Goal: Task Accomplishment & Management: Use online tool/utility

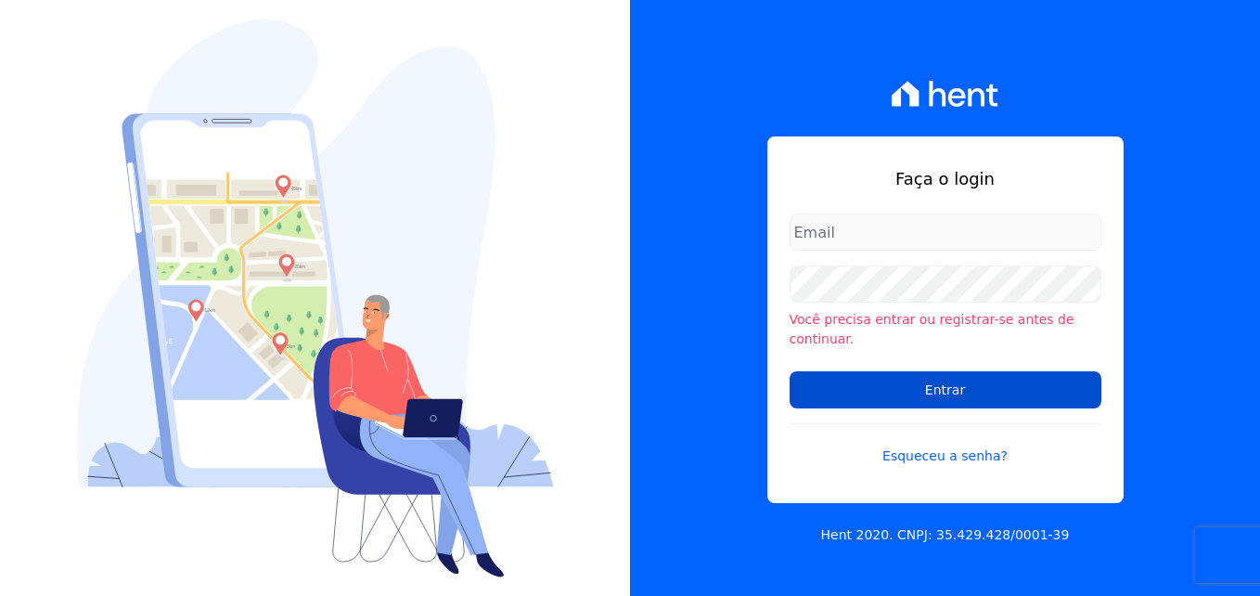
type input "cinthia.oliveira@twtgrupo.com"
click at [946, 380] on input "Entrar" at bounding box center [946, 389] width 312 height 37
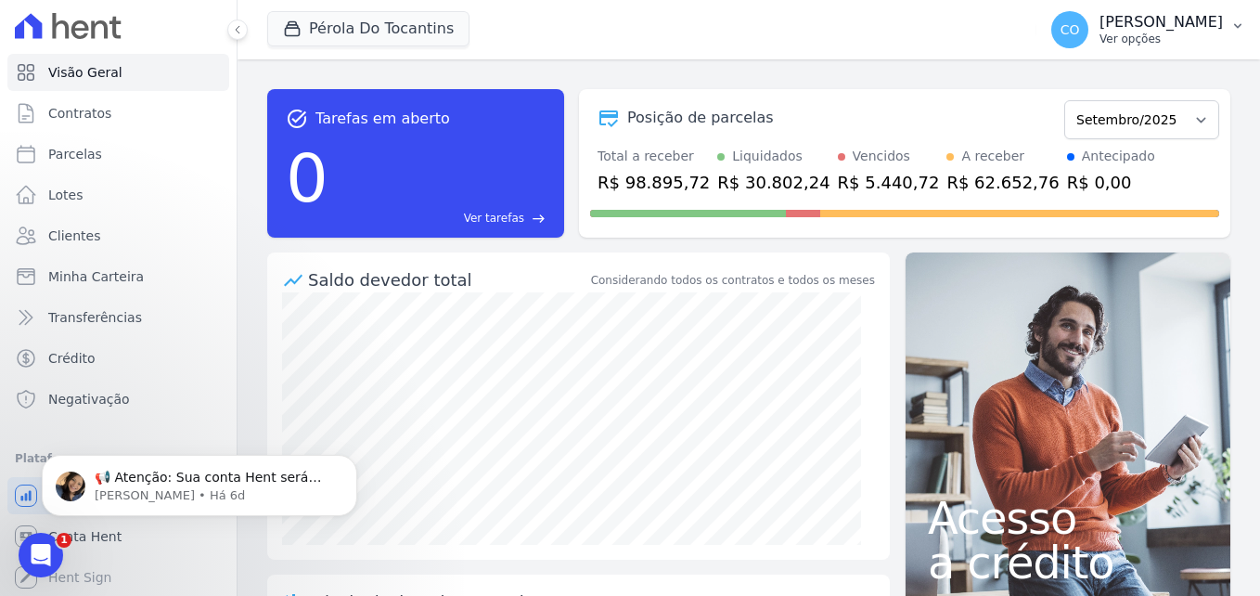
click at [1239, 25] on icon "button" at bounding box center [1237, 26] width 15 height 15
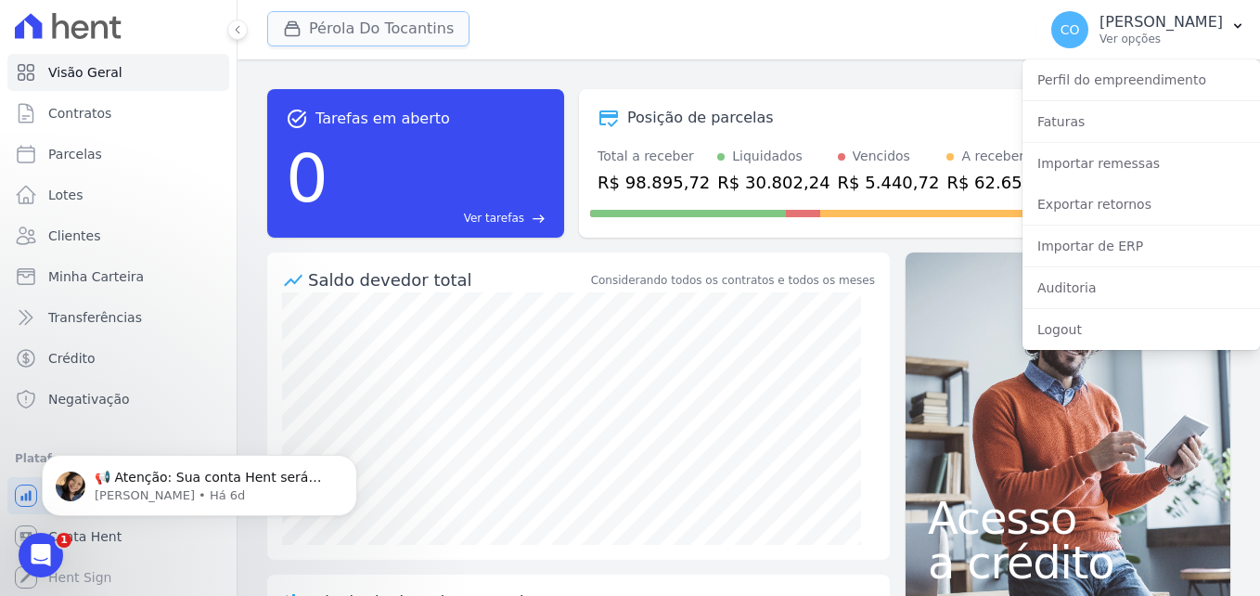
click at [344, 30] on button "Pérola Do Tocantins" at bounding box center [368, 28] width 202 height 35
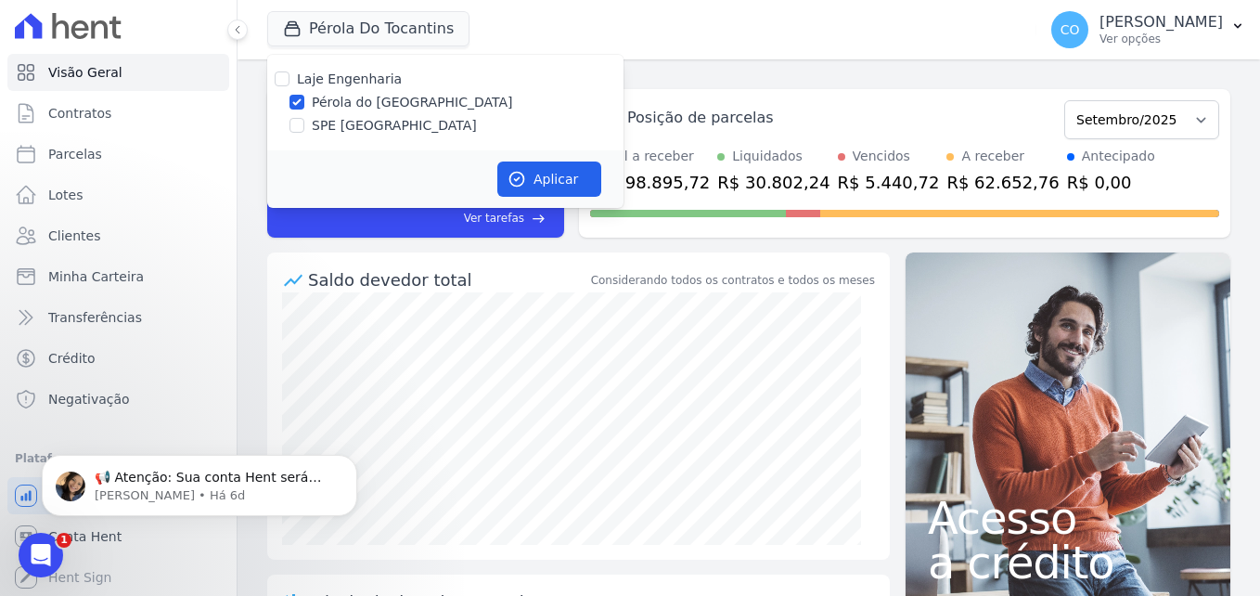
click at [354, 123] on label "SPE [GEOGRAPHIC_DATA]" at bounding box center [394, 125] width 165 height 19
click at [304, 123] on input "SPE [GEOGRAPHIC_DATA]" at bounding box center [297, 125] width 15 height 15
checkbox input "true"
click at [359, 100] on label "Pérola do [GEOGRAPHIC_DATA]" at bounding box center [412, 102] width 201 height 19
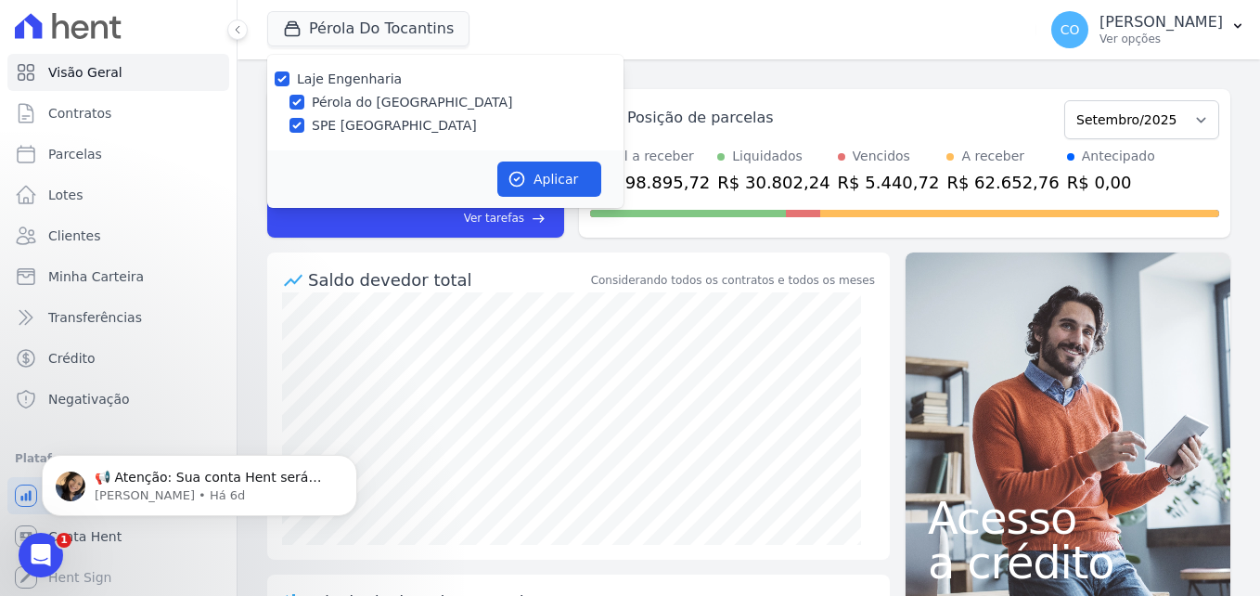
click at [304, 100] on input "Pérola do [GEOGRAPHIC_DATA]" at bounding box center [297, 102] width 15 height 15
checkbox input "false"
click at [555, 184] on button "Aplicar" at bounding box center [549, 178] width 104 height 35
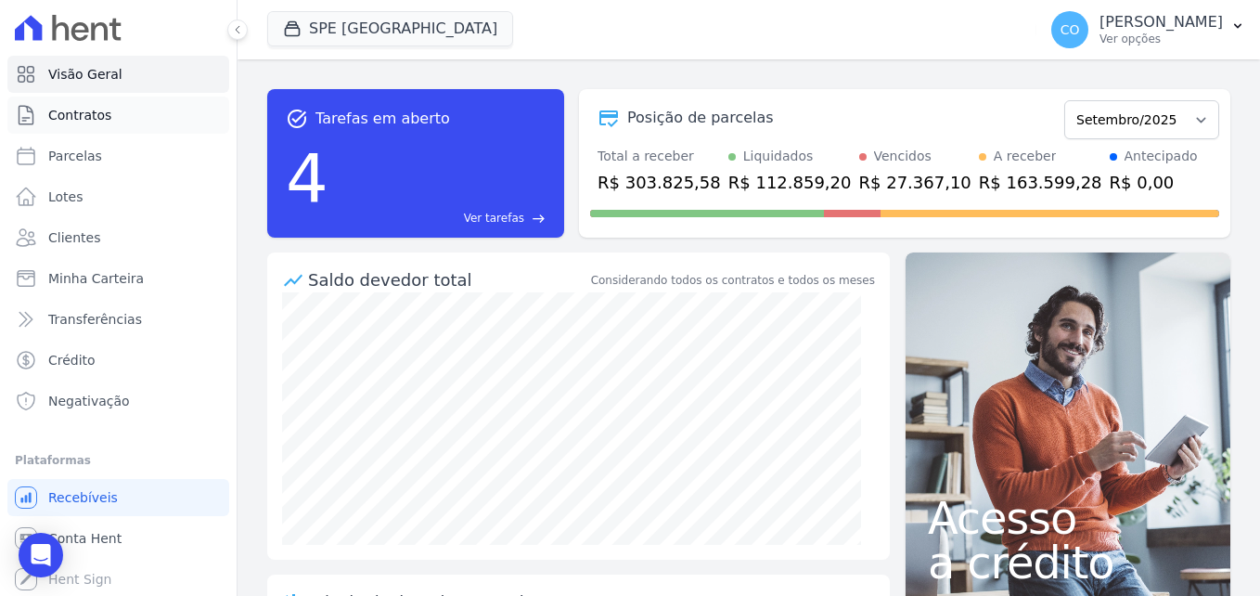
click at [87, 97] on link "Contratos" at bounding box center [118, 115] width 222 height 37
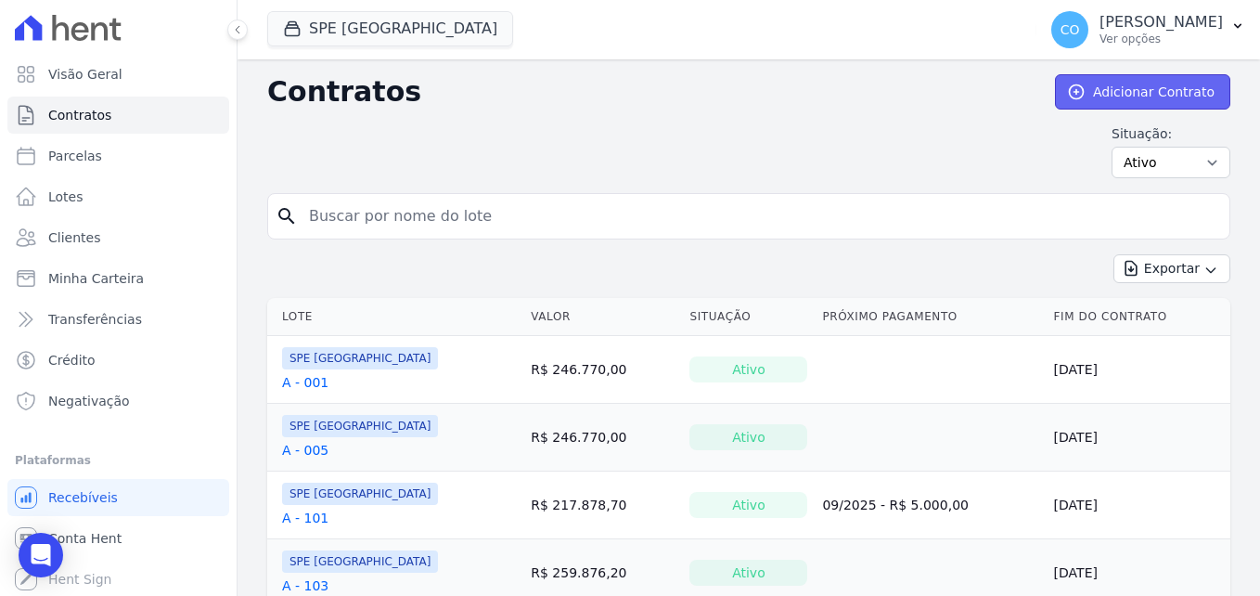
click at [1186, 91] on link "Adicionar Contrato" at bounding box center [1142, 91] width 175 height 35
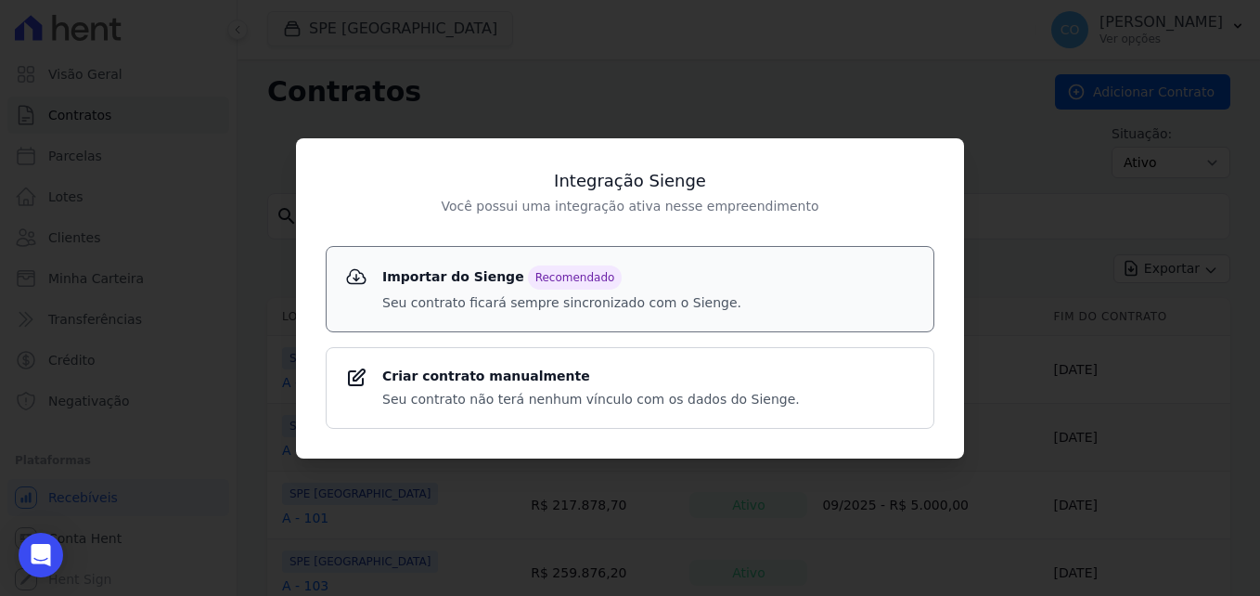
click at [461, 293] on p "Seu contrato ficará sempre sincronizado com o Sienge." at bounding box center [561, 302] width 359 height 19
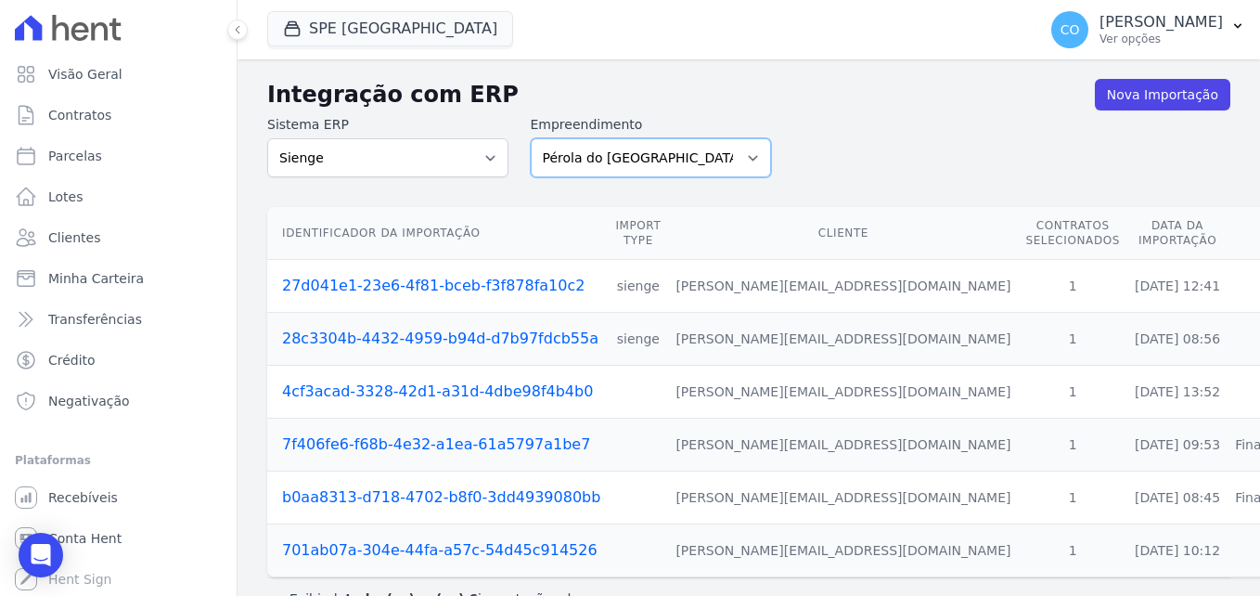
click at [643, 152] on select "Pérola do Tocantins SPE Montenegro" at bounding box center [651, 157] width 241 height 39
select select "168bdd06-a3dd-4988-b5a9-b0a7c7bf8968"
click at [531, 138] on select "Pérola do Tocantins SPE Montenegro" at bounding box center [651, 157] width 241 height 39
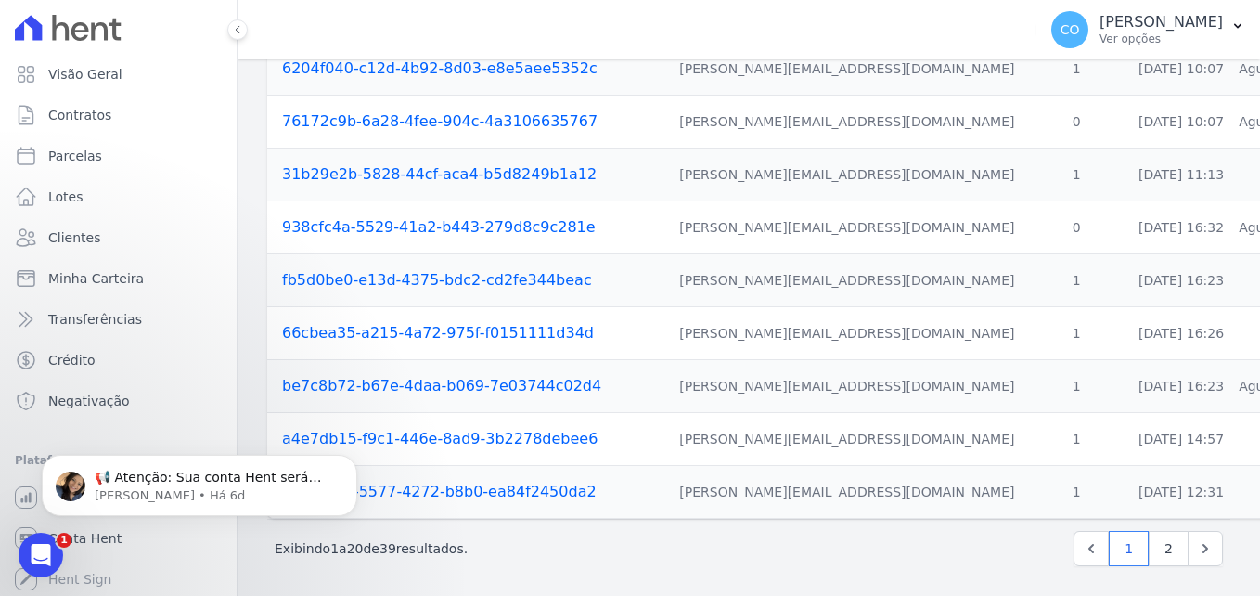
scroll to position [803, 0]
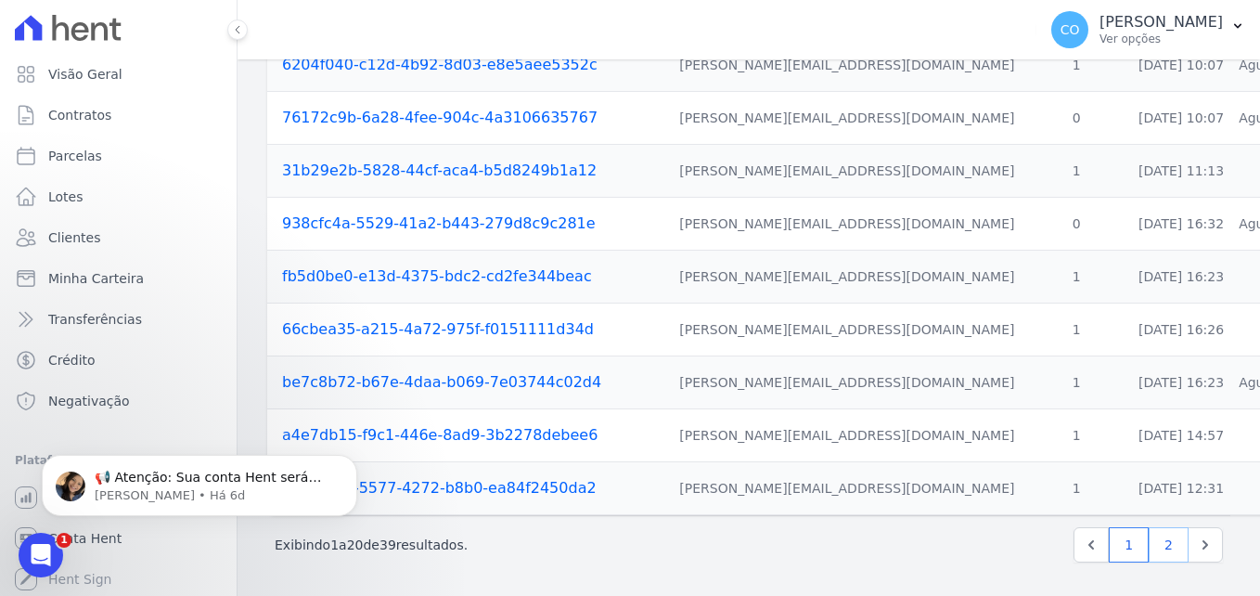
click at [1160, 539] on link "2" at bounding box center [1169, 544] width 40 height 35
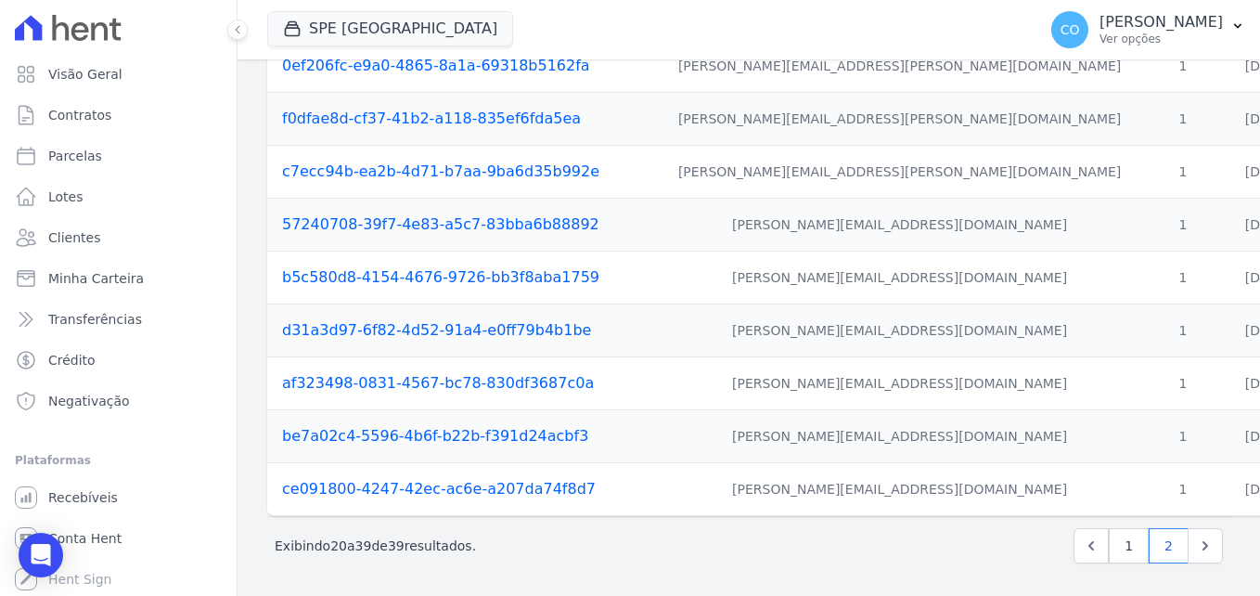
scroll to position [750, 0]
click at [1123, 546] on link "1" at bounding box center [1129, 544] width 40 height 35
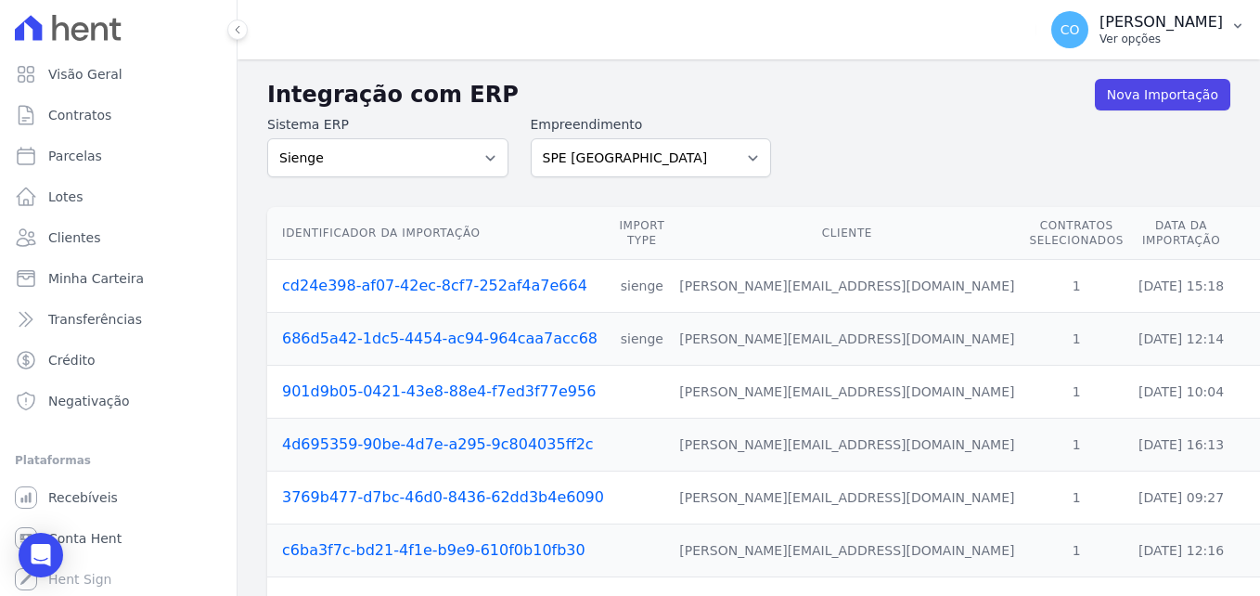
click at [1235, 19] on button "CO [PERSON_NAME] Ver opções" at bounding box center [1149, 30] width 224 height 52
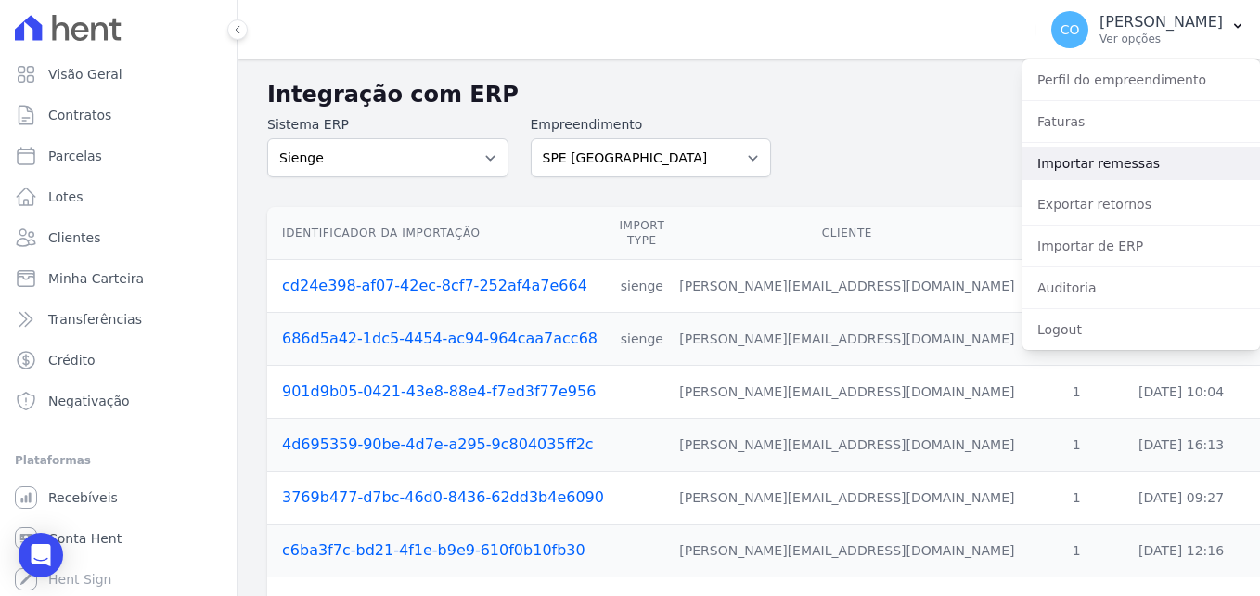
click at [1101, 169] on link "Importar remessas" at bounding box center [1142, 163] width 238 height 33
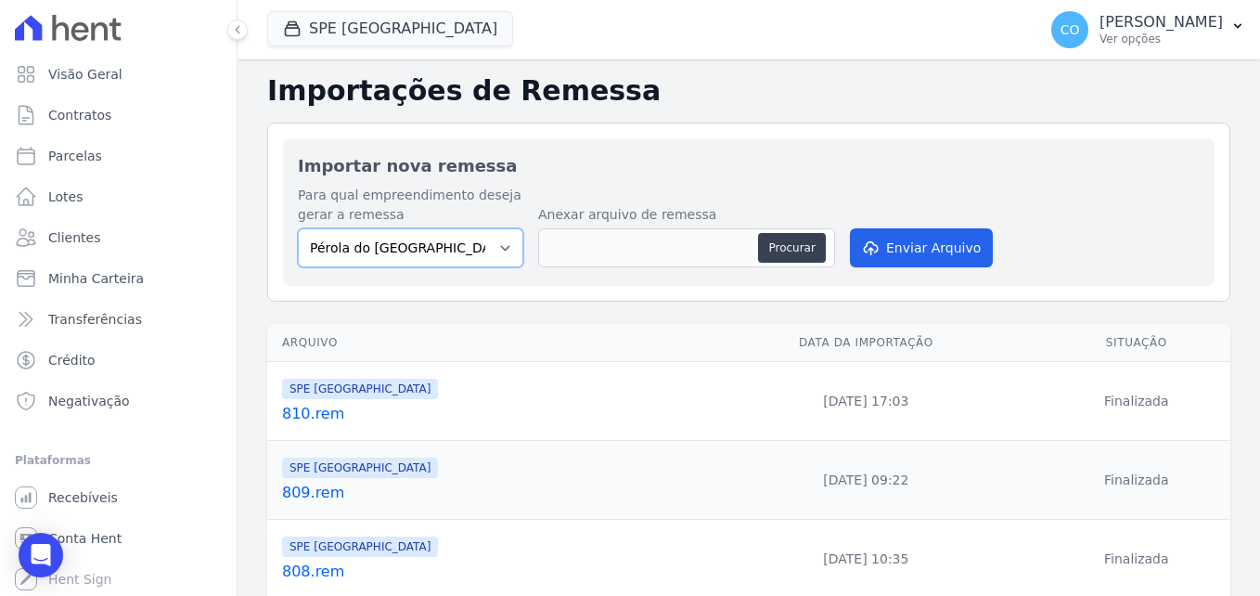
click at [468, 251] on select "Pérola do Tocantins SPE Montenegro" at bounding box center [410, 247] width 225 height 39
select select "168bdd06-a3dd-4988-b5a9-b0a7c7bf8968"
click at [298, 228] on select "Pérola do Tocantins SPE Montenegro" at bounding box center [410, 247] width 225 height 39
click at [1037, 157] on h2 "Importar nova remessa" at bounding box center [749, 165] width 902 height 25
click at [68, 238] on span "Clientes" at bounding box center [74, 237] width 52 height 19
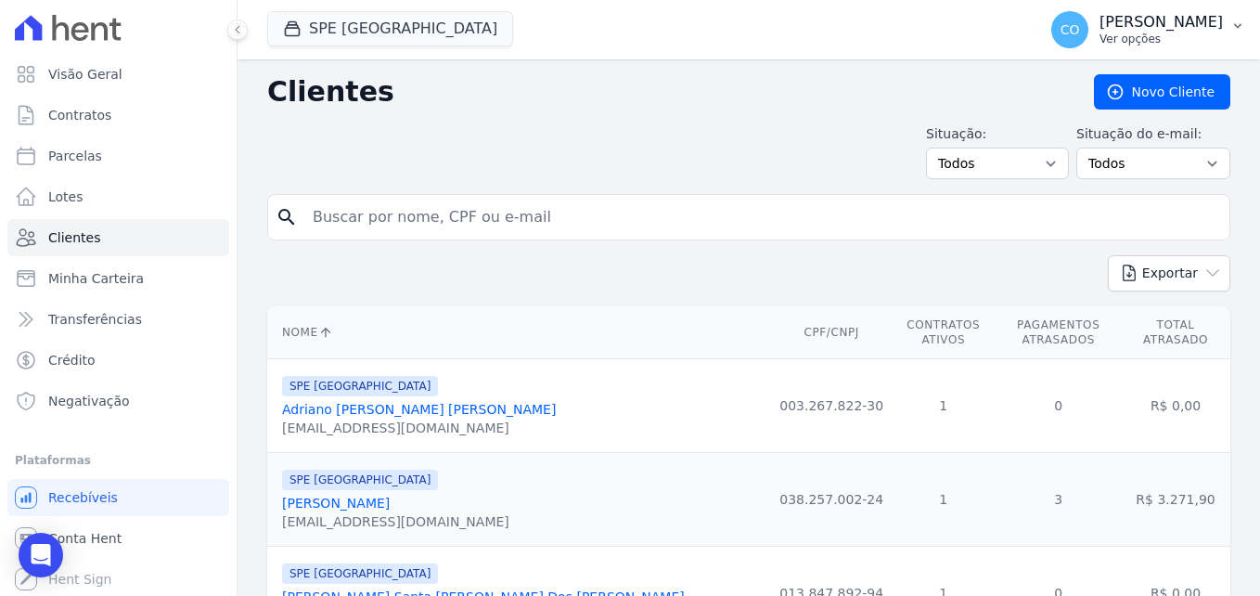
click at [1237, 26] on icon "button" at bounding box center [1237, 26] width 7 height 5
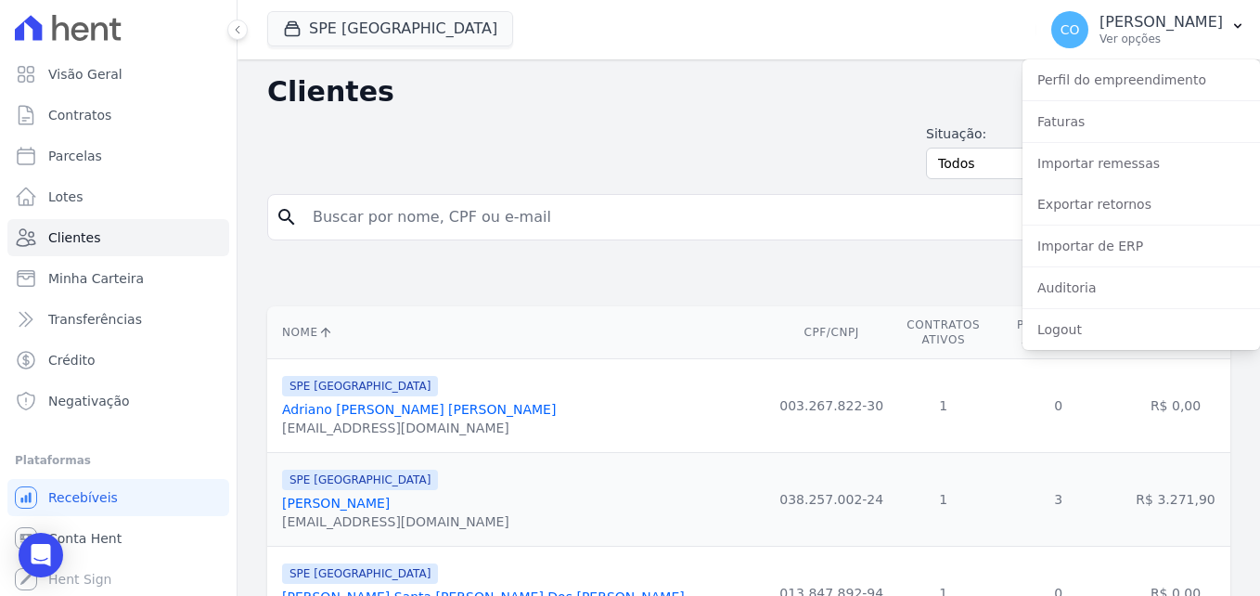
click at [655, 257] on div "Exportar PDF CSV Dimob 2024" at bounding box center [748, 280] width 963 height 51
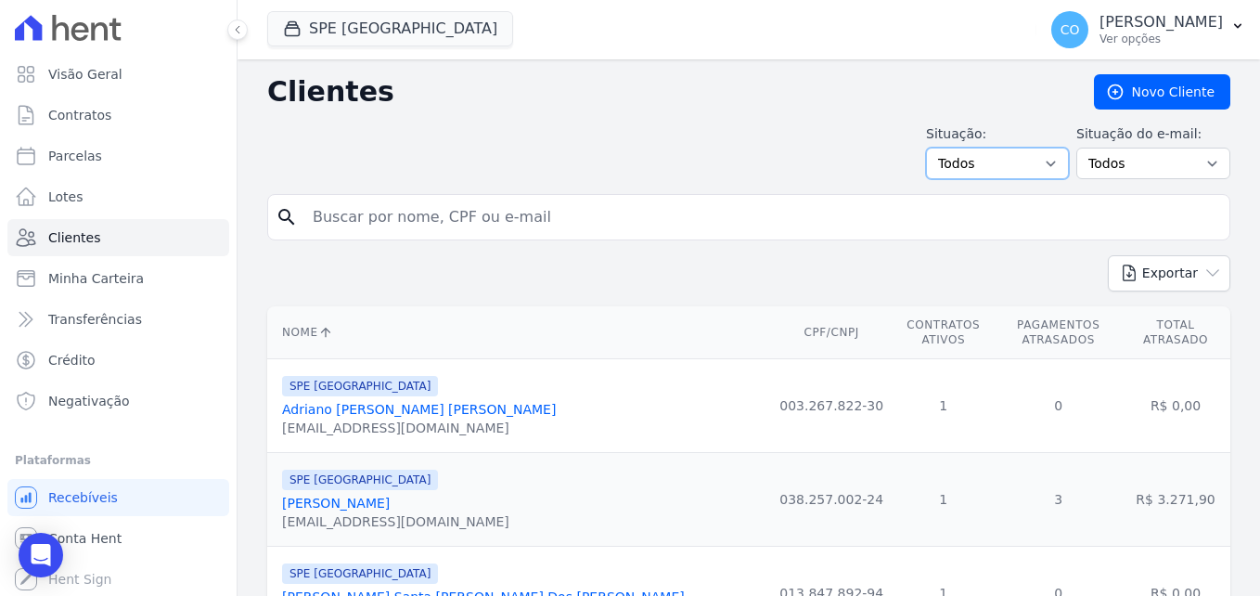
click at [1016, 158] on select "Todos Adimplentes Inadimplentes" at bounding box center [997, 164] width 143 height 32
click at [569, 227] on input "search" at bounding box center [762, 217] width 921 height 37
type input "IGOR"
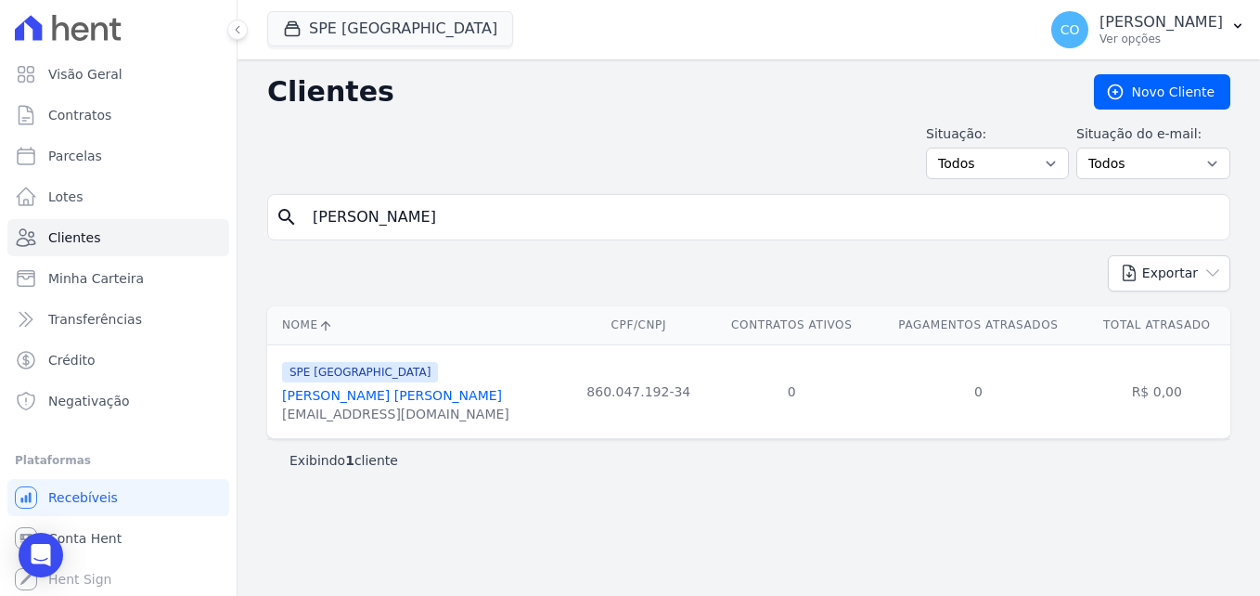
click at [890, 216] on input "IGOR" at bounding box center [762, 217] width 921 height 37
click at [1240, 37] on button "CO [PERSON_NAME] Ver opções" at bounding box center [1149, 30] width 224 height 52
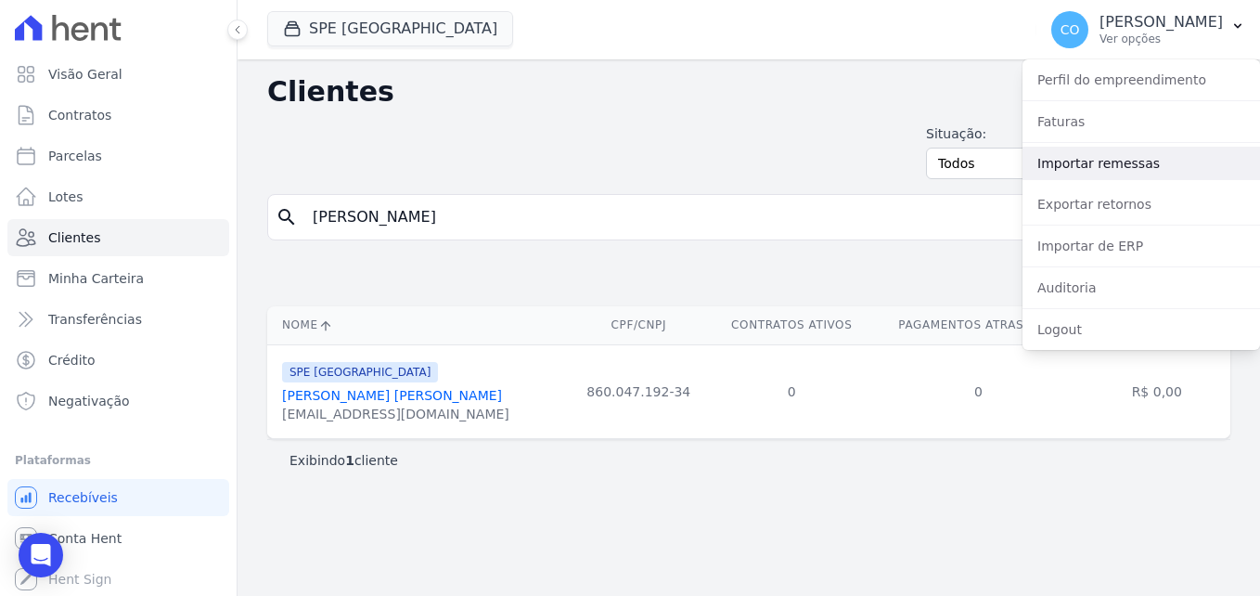
click at [1108, 164] on link "Importar remessas" at bounding box center [1142, 163] width 238 height 33
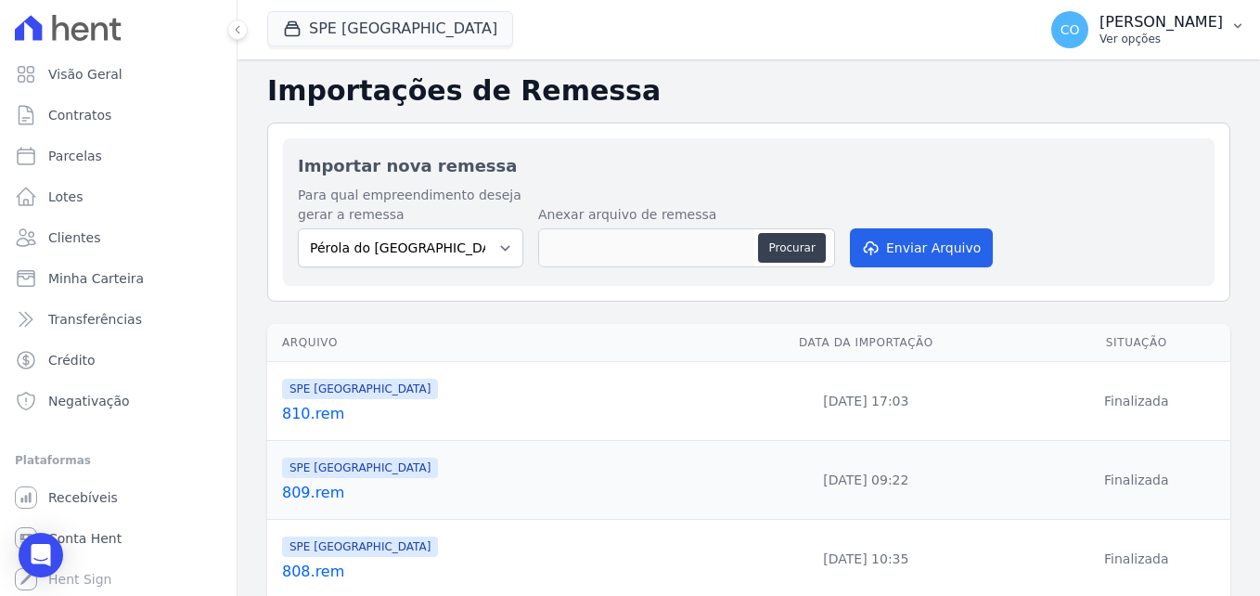
click at [1234, 28] on icon "button" at bounding box center [1237, 26] width 15 height 15
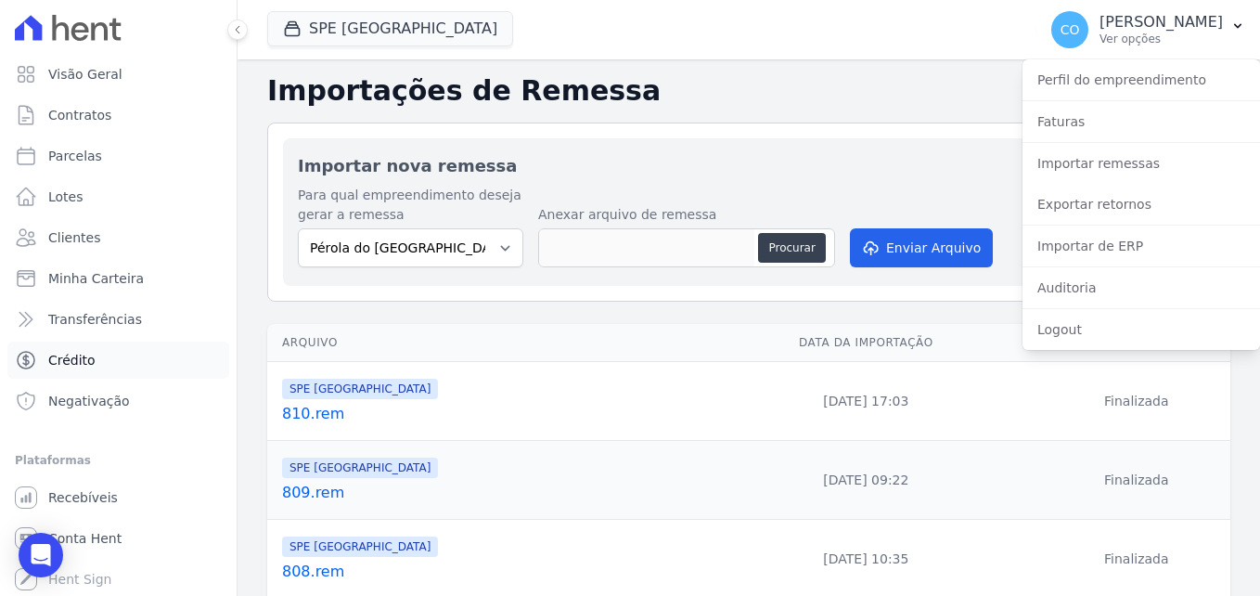
scroll to position [2, 0]
click at [89, 111] on span "Contratos" at bounding box center [79, 113] width 63 height 19
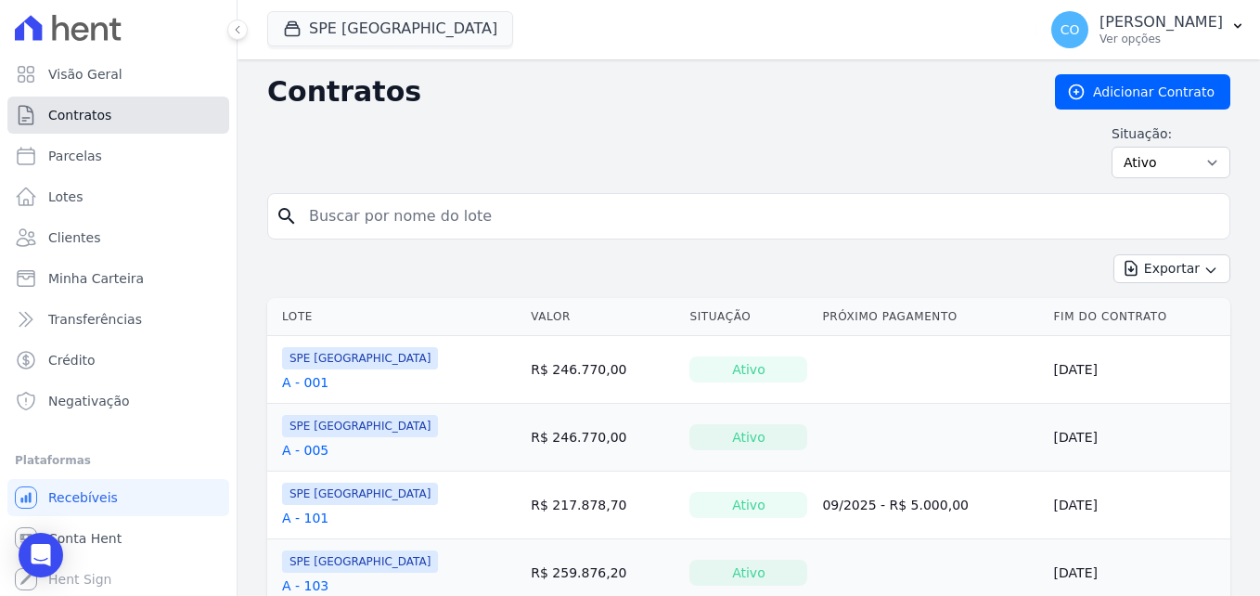
click at [85, 120] on span "Contratos" at bounding box center [79, 115] width 63 height 19
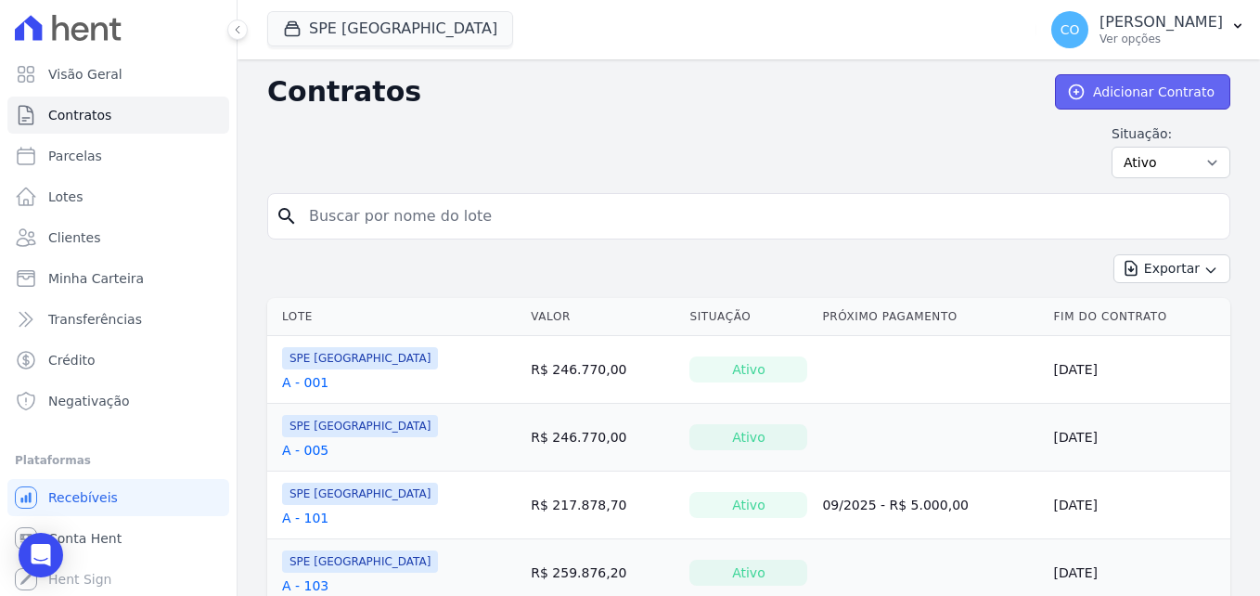
click at [1164, 91] on link "Adicionar Contrato" at bounding box center [1142, 91] width 175 height 35
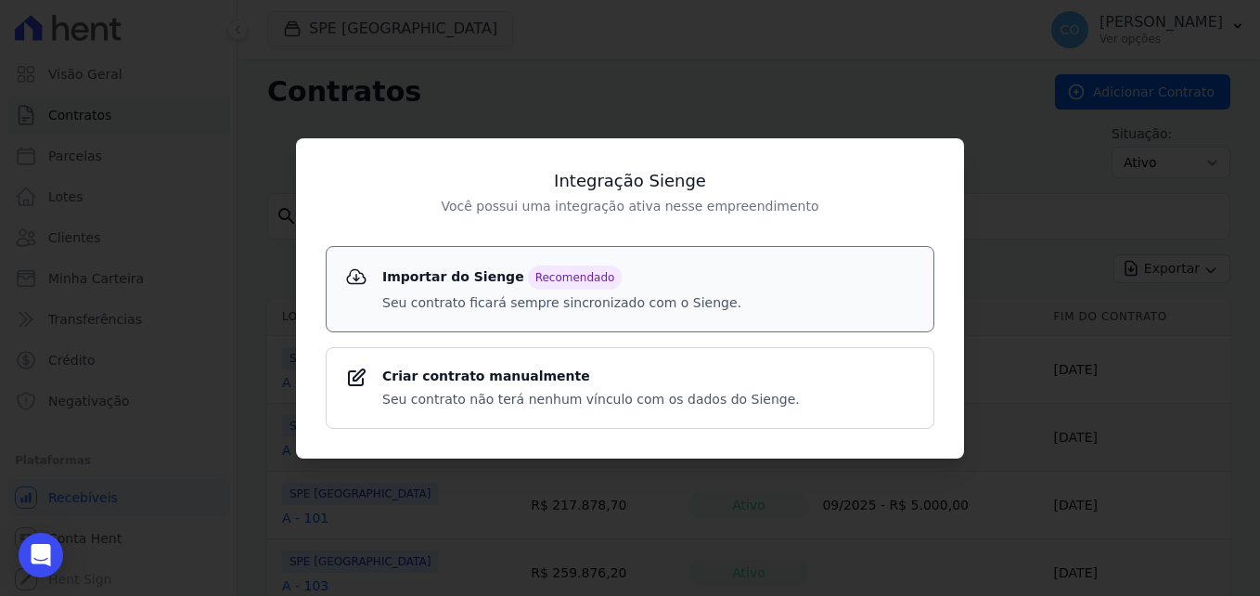
click at [603, 298] on p "Seu contrato ficará sempre sincronizado com o Sienge." at bounding box center [561, 302] width 359 height 19
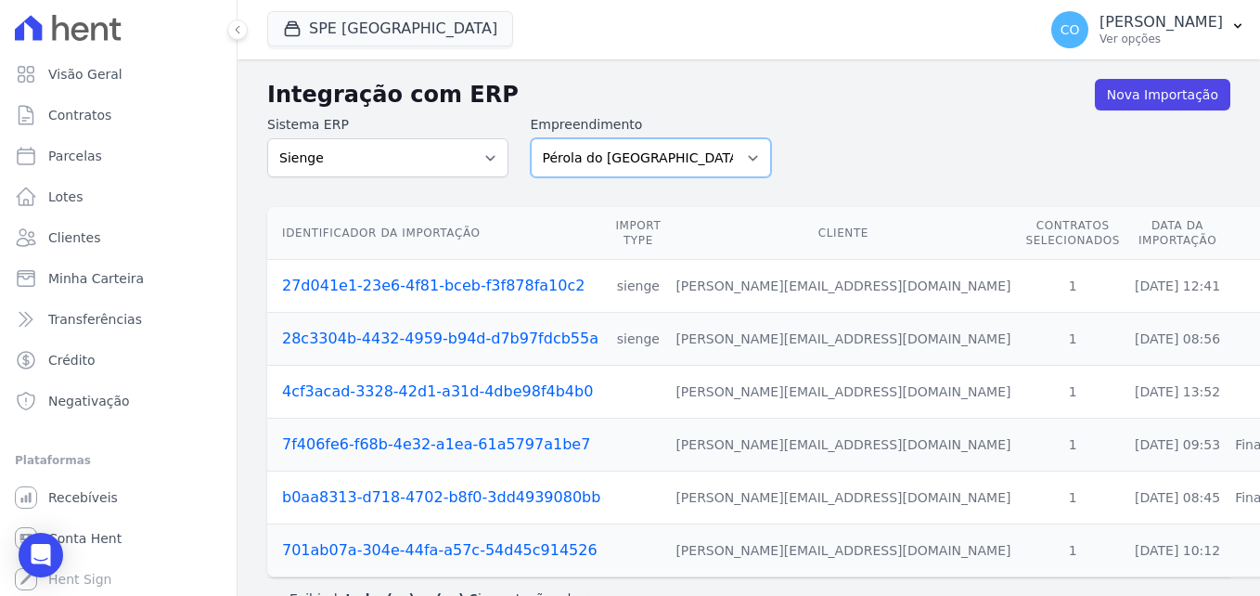
click at [713, 157] on select "Pérola do Tocantins SPE Montenegro" at bounding box center [651, 157] width 241 height 39
select select "168bdd06-a3dd-4988-b5a9-b0a7c7bf8968"
click at [531, 138] on select "Pérola do Tocantins SPE Montenegro" at bounding box center [651, 157] width 241 height 39
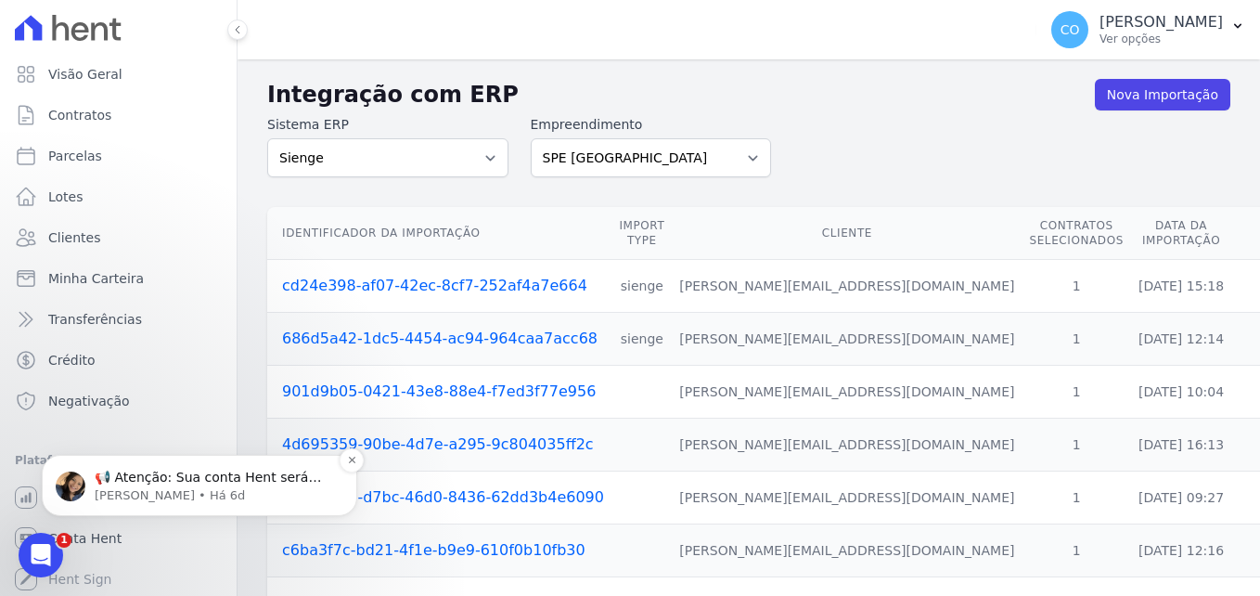
click at [272, 475] on p "📢 Atenção: Sua conta Hent será migrada para a Conta Arke! Estamos trazendo para…" at bounding box center [214, 478] width 239 height 19
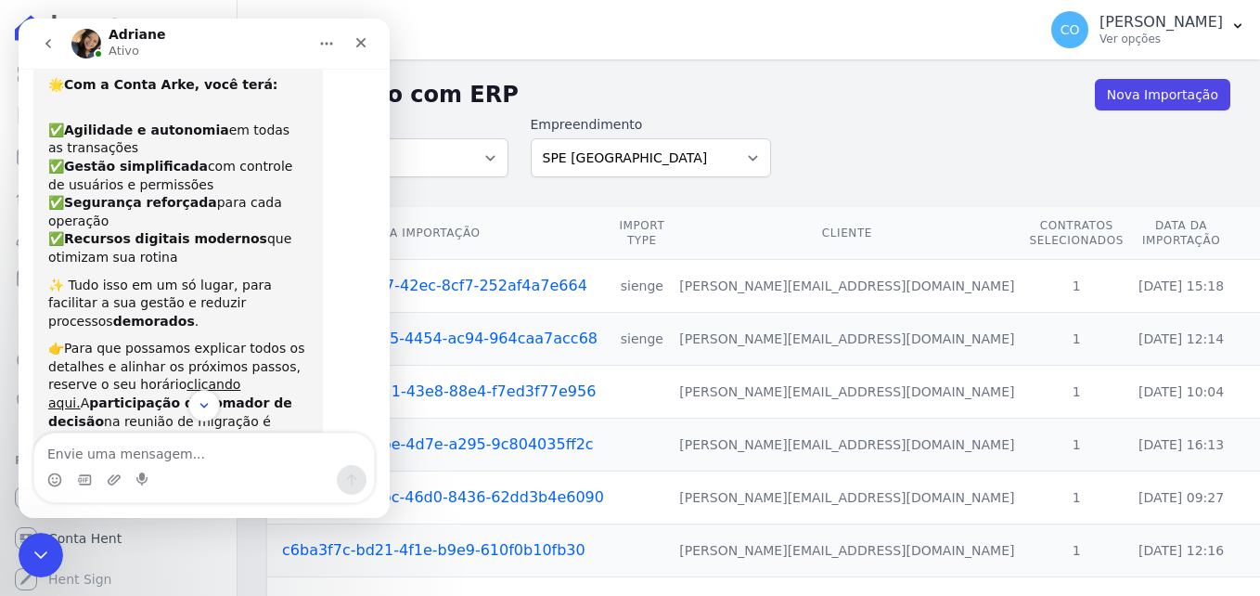
scroll to position [186, 0]
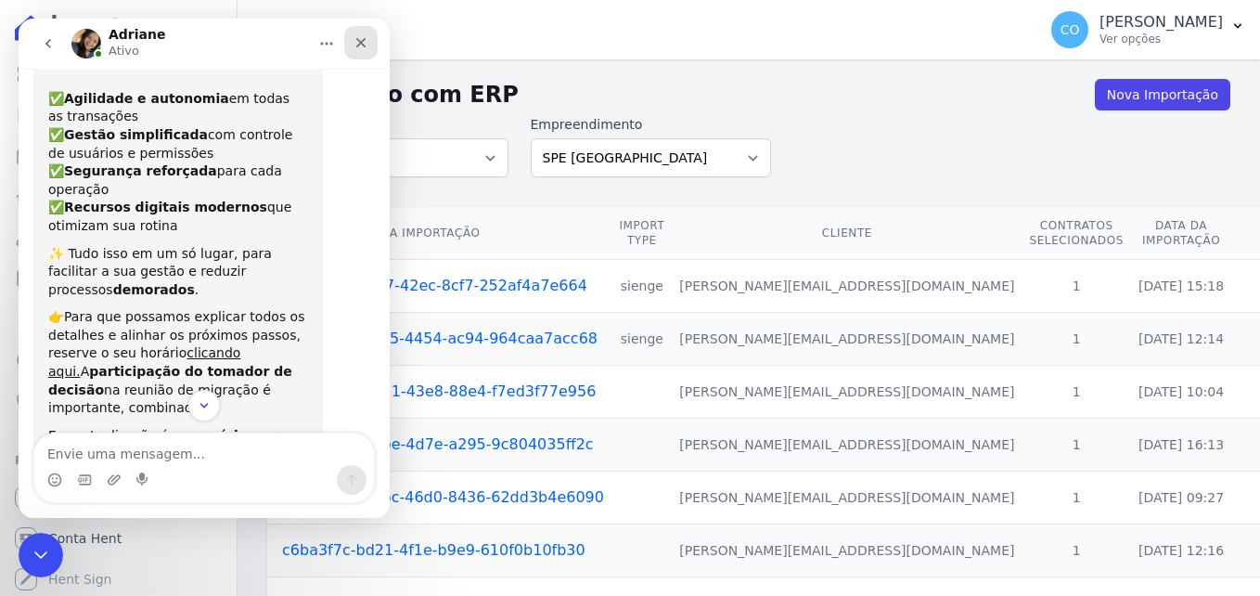
click at [362, 51] on div "Fechar" at bounding box center [360, 42] width 33 height 33
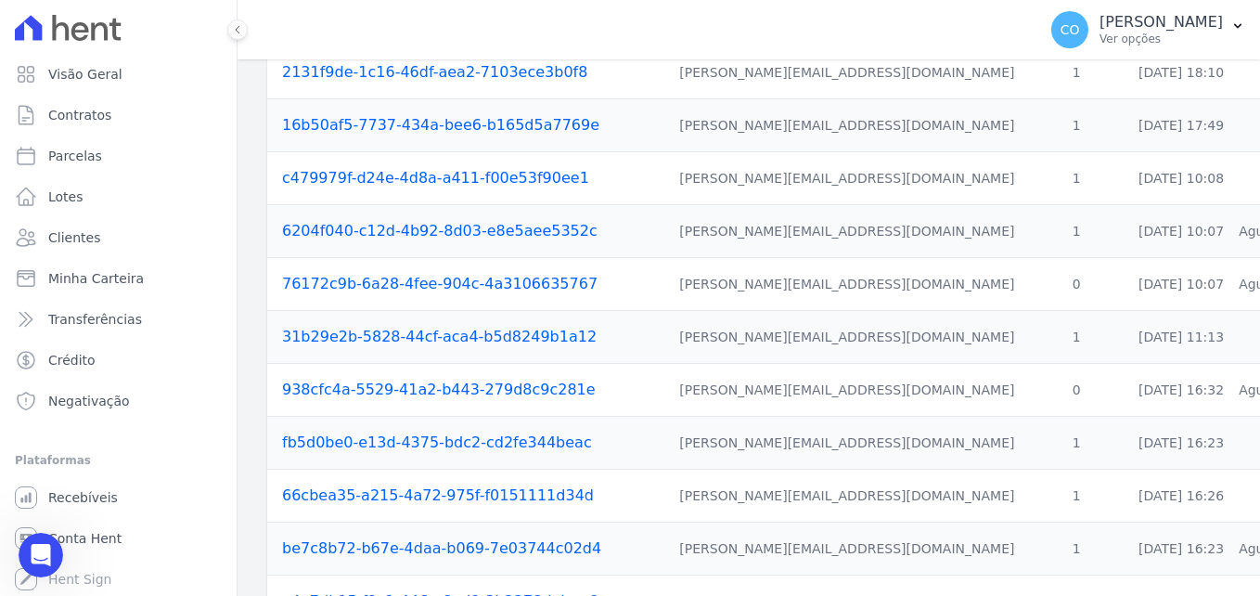
scroll to position [803, 0]
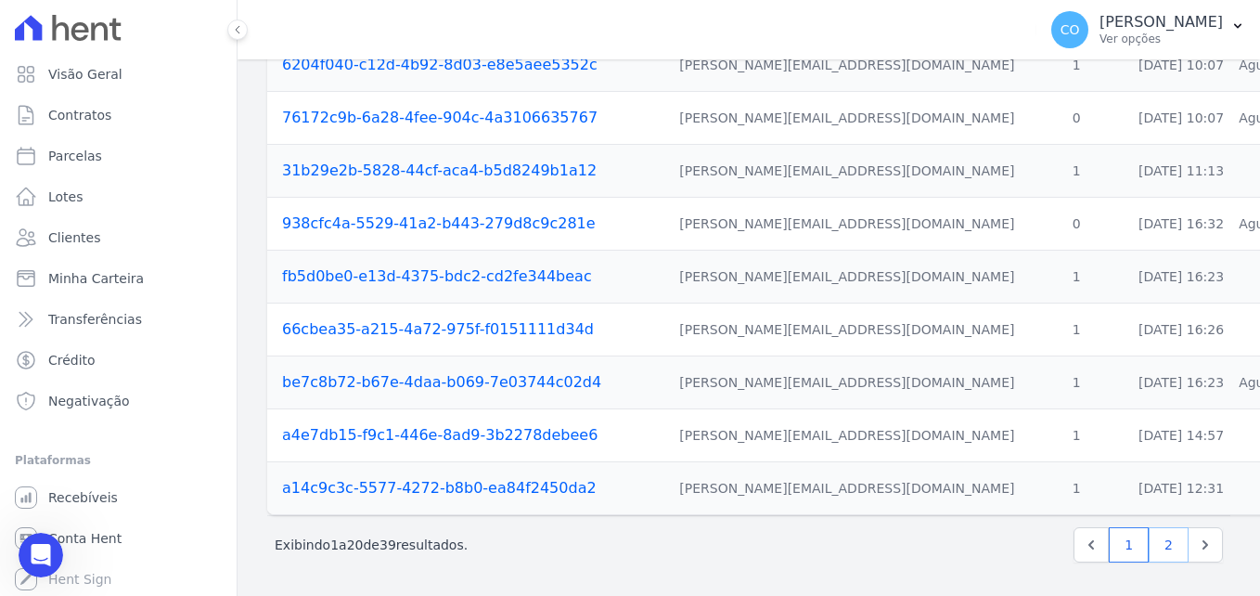
click at [1172, 540] on link "2" at bounding box center [1169, 544] width 40 height 35
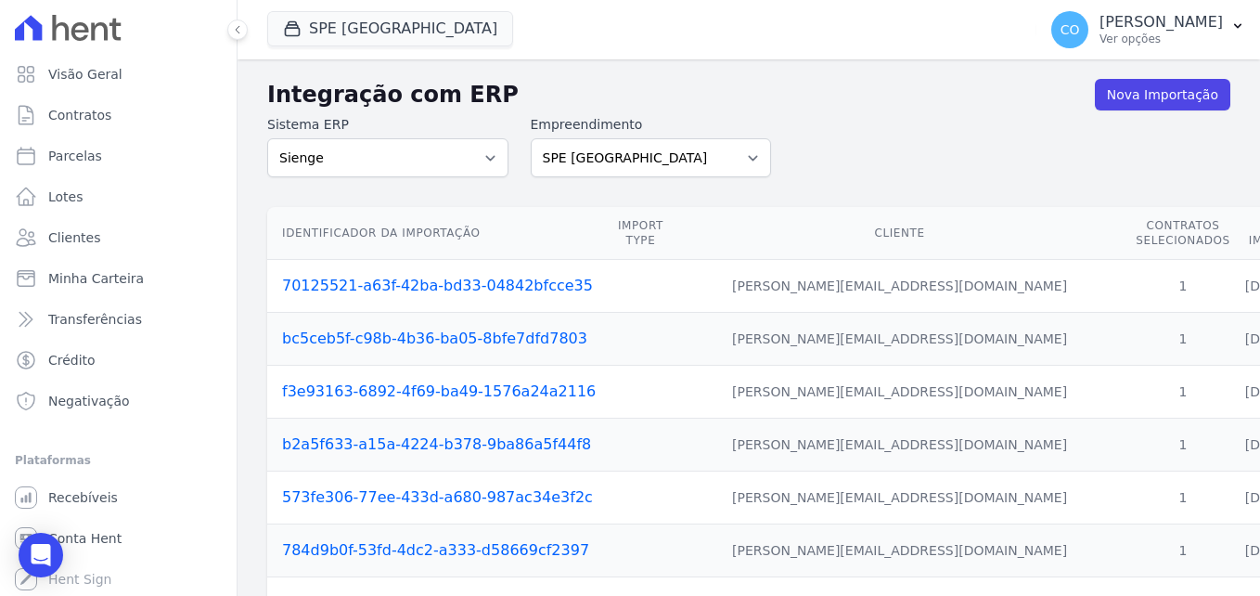
click at [1135, 97] on link "Nova Importação" at bounding box center [1162, 95] width 135 height 32
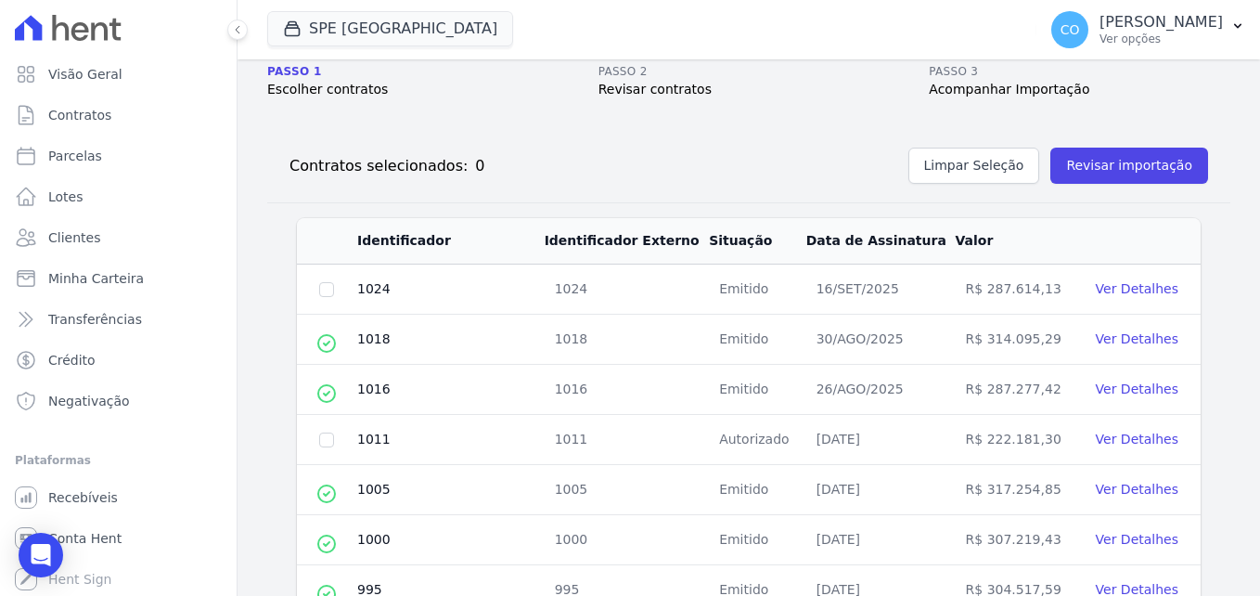
scroll to position [186, 0]
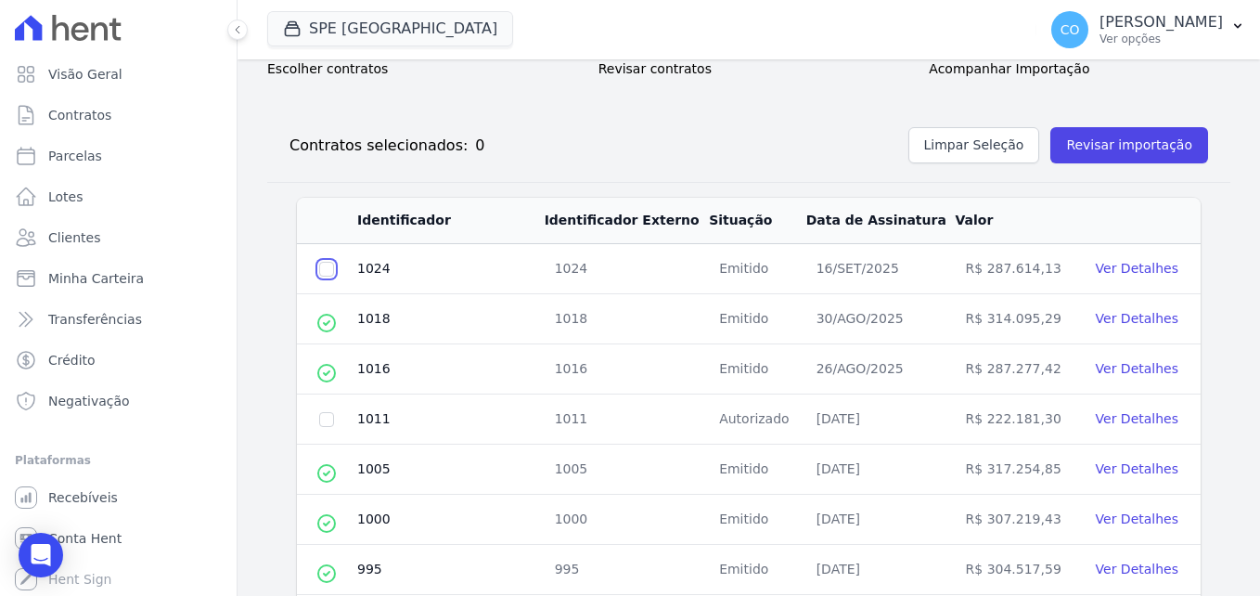
click at [329, 269] on input "checkbox" at bounding box center [326, 269] width 15 height 15
checkbox input "true"
click at [1112, 145] on button "Revisar importação" at bounding box center [1129, 145] width 158 height 36
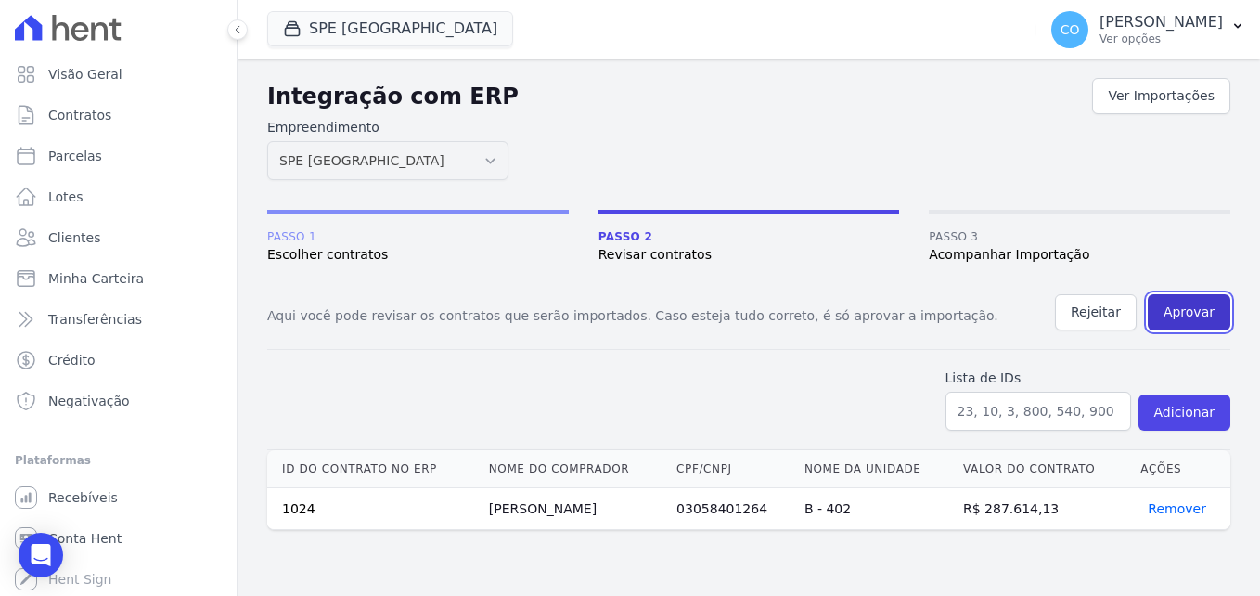
click at [1196, 309] on button "Aprovar" at bounding box center [1189, 312] width 83 height 36
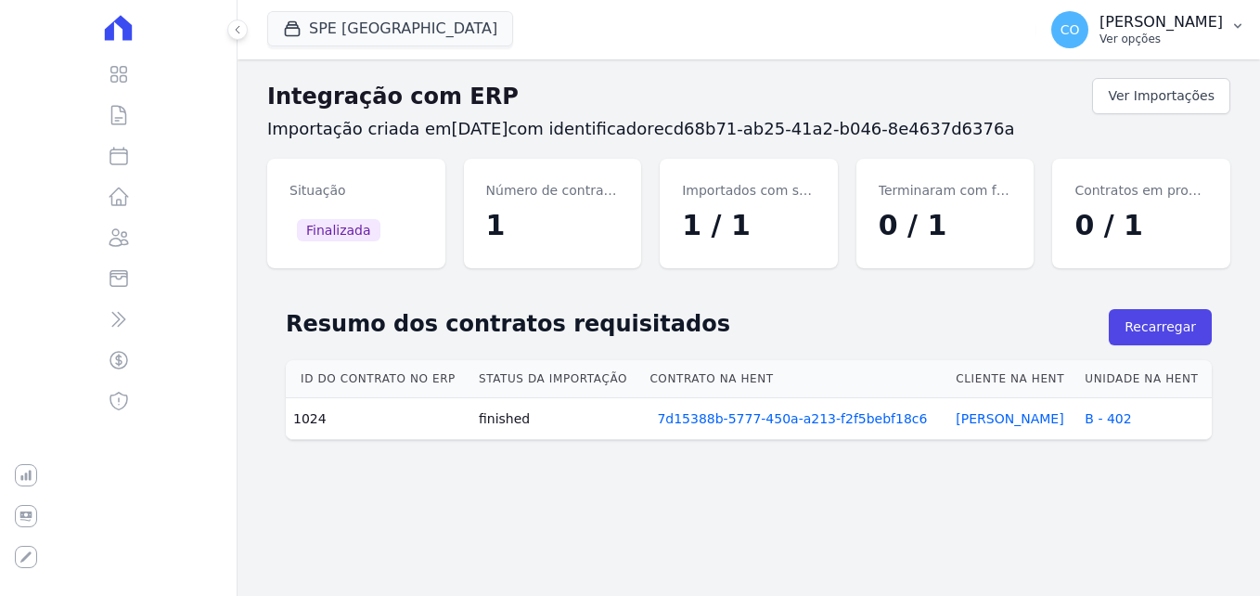
click at [1241, 18] on button "CO Cinthia Oliveira Ver opções" at bounding box center [1149, 30] width 224 height 52
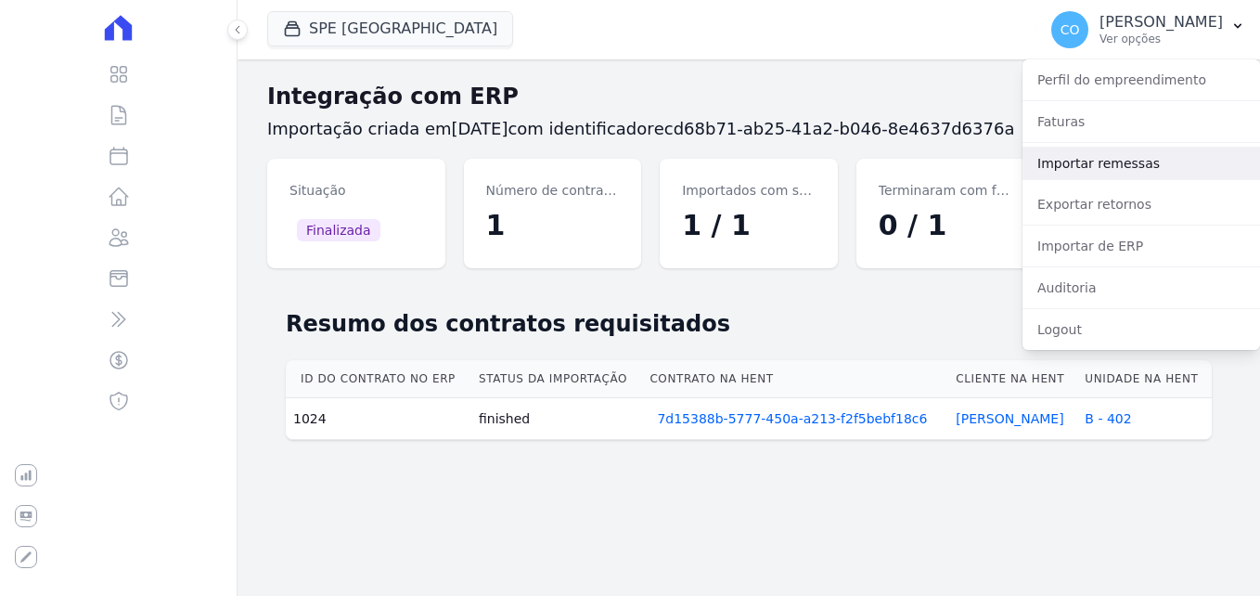
click at [1122, 160] on link "Importar remessas" at bounding box center [1142, 163] width 238 height 33
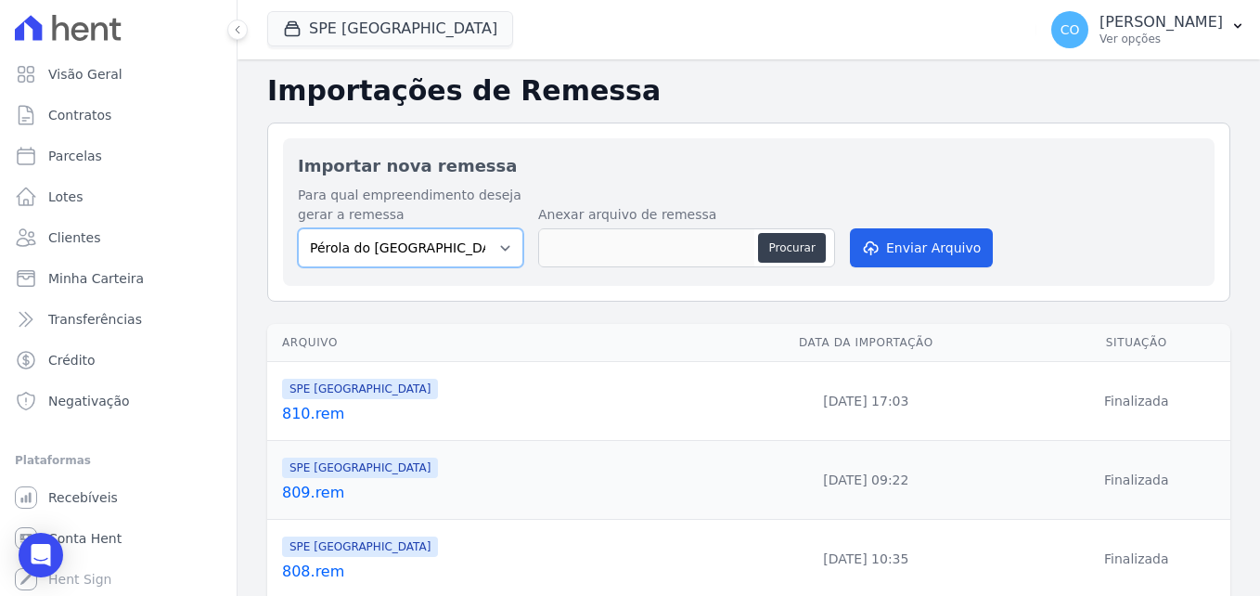
click at [461, 246] on select "Pérola do Tocantins SPE Montenegro" at bounding box center [410, 247] width 225 height 39
select select "168bdd06-a3dd-4988-b5a9-b0a7c7bf8968"
click at [298, 228] on select "Pérola do Tocantins SPE Montenegro" at bounding box center [410, 247] width 225 height 39
click at [809, 251] on button "Procurar" at bounding box center [791, 248] width 67 height 30
type input "811.rem"
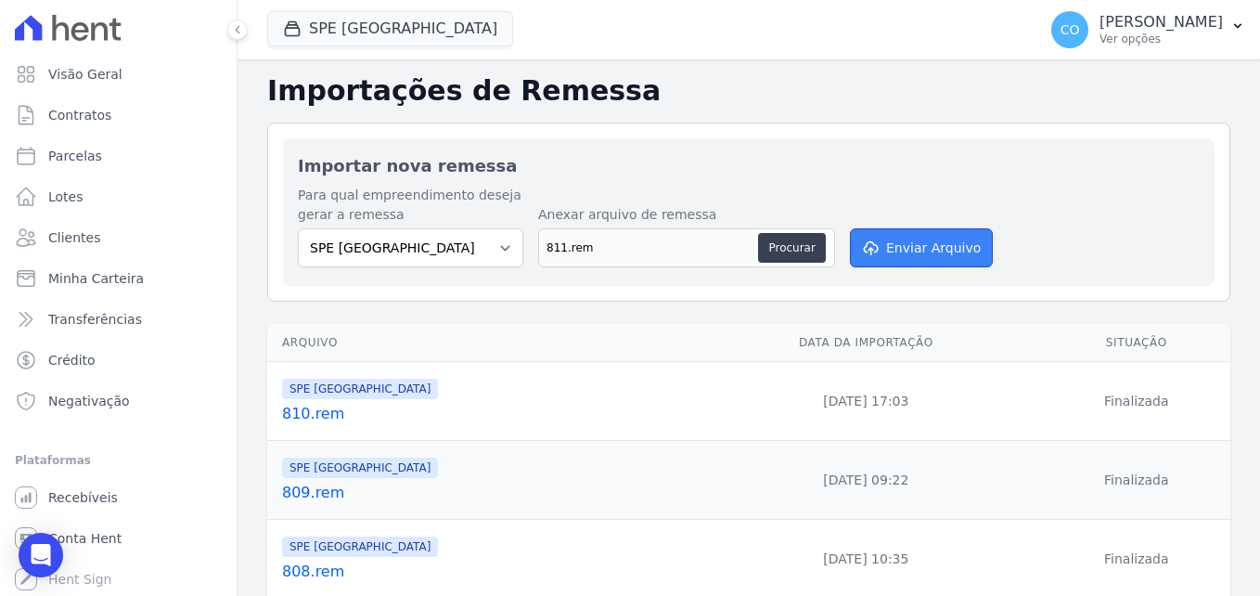
click at [929, 242] on button "Enviar Arquivo" at bounding box center [921, 247] width 143 height 39
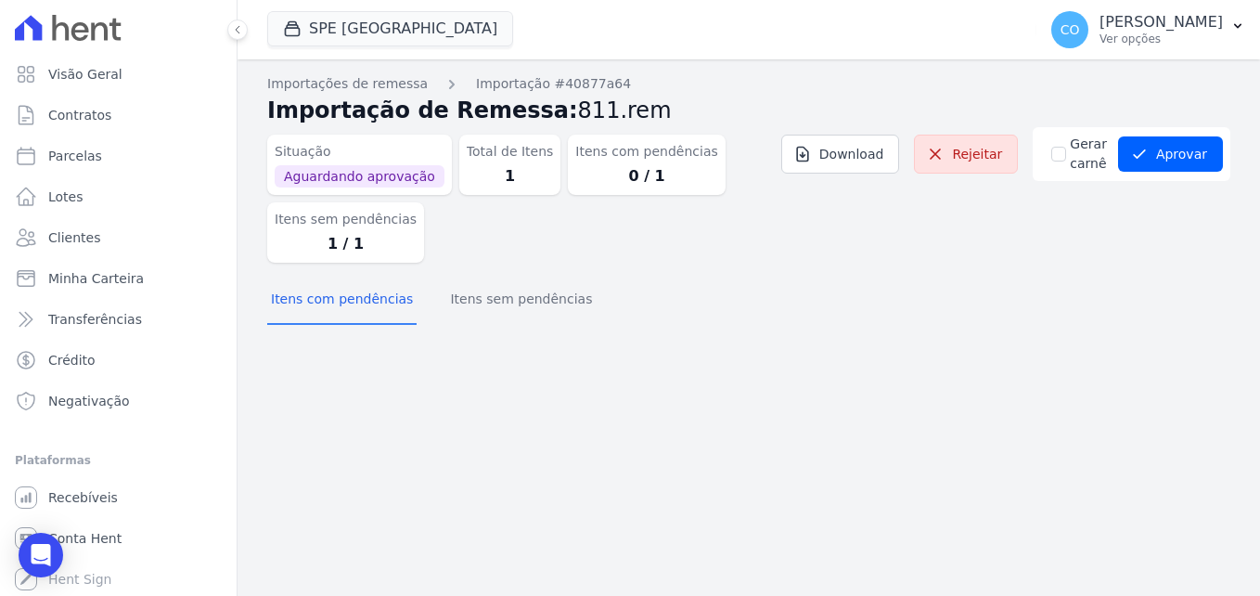
click at [615, 177] on dd "0 / 1" at bounding box center [646, 176] width 142 height 22
click at [661, 178] on dd "0 / 1" at bounding box center [646, 176] width 142 height 22
click at [1239, 29] on icon "button" at bounding box center [1237, 26] width 15 height 15
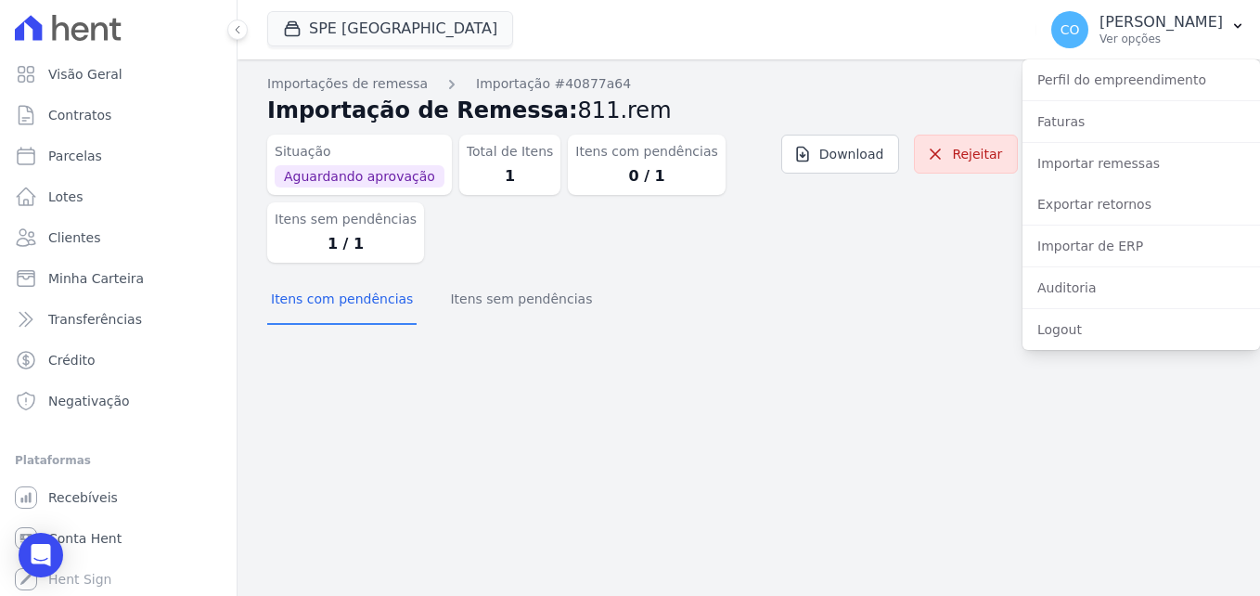
drag, startPoint x: 908, startPoint y: 317, endPoint x: 783, endPoint y: 183, distance: 183.2
click at [908, 316] on div "Itens com pendências Itens sem pendências" at bounding box center [748, 299] width 963 height 45
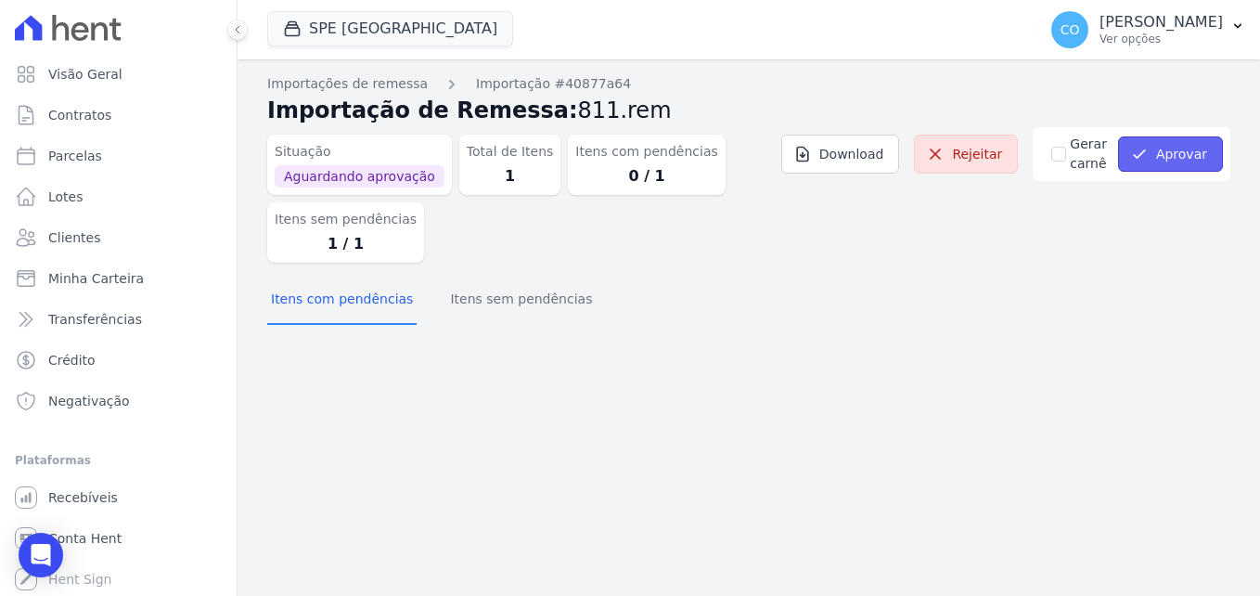
click at [1186, 147] on button "Aprovar" at bounding box center [1170, 153] width 105 height 35
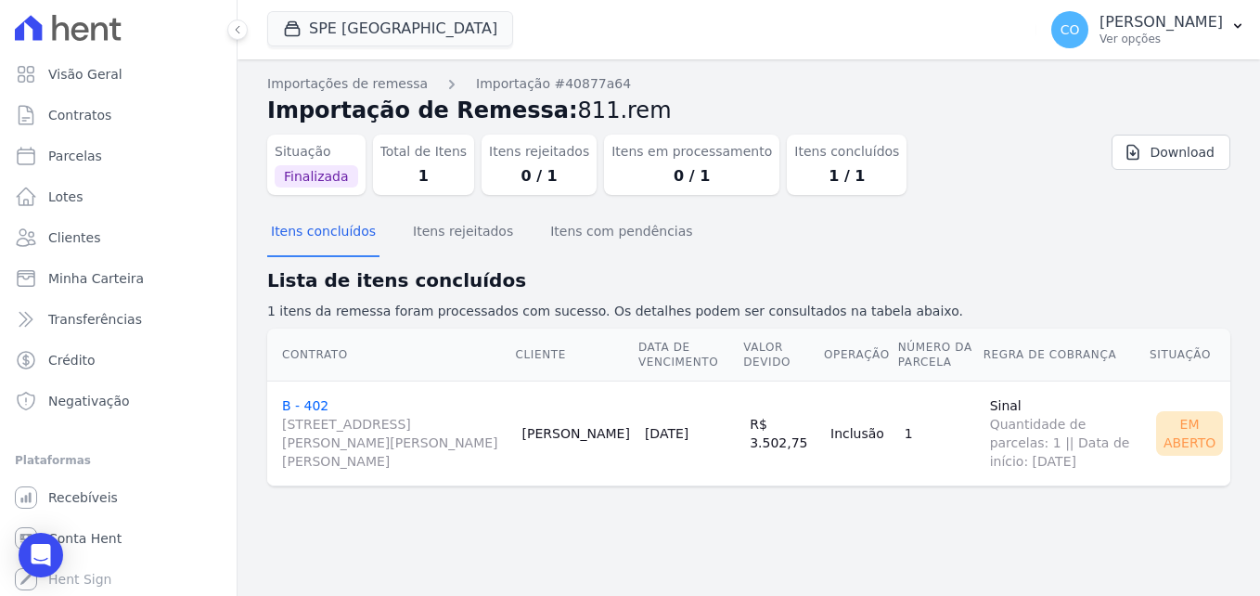
click at [309, 407] on link "B - 402 [STREET_ADDRESS][PERSON_NAME][PERSON_NAME][PERSON_NAME]" at bounding box center [394, 434] width 225 height 72
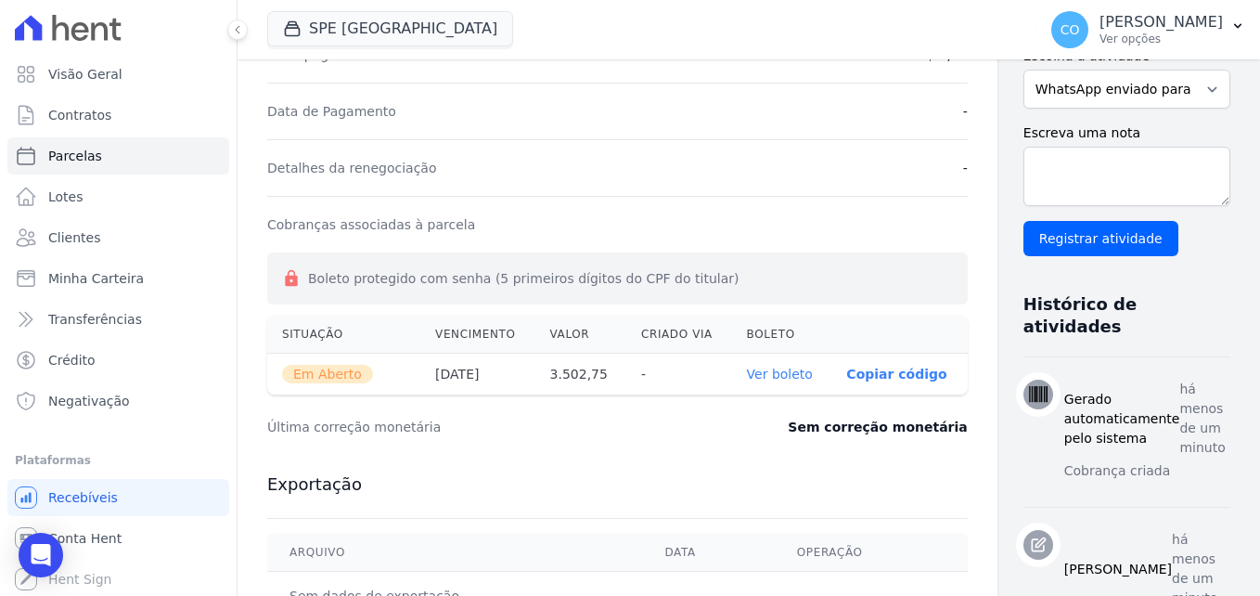
scroll to position [739, 0]
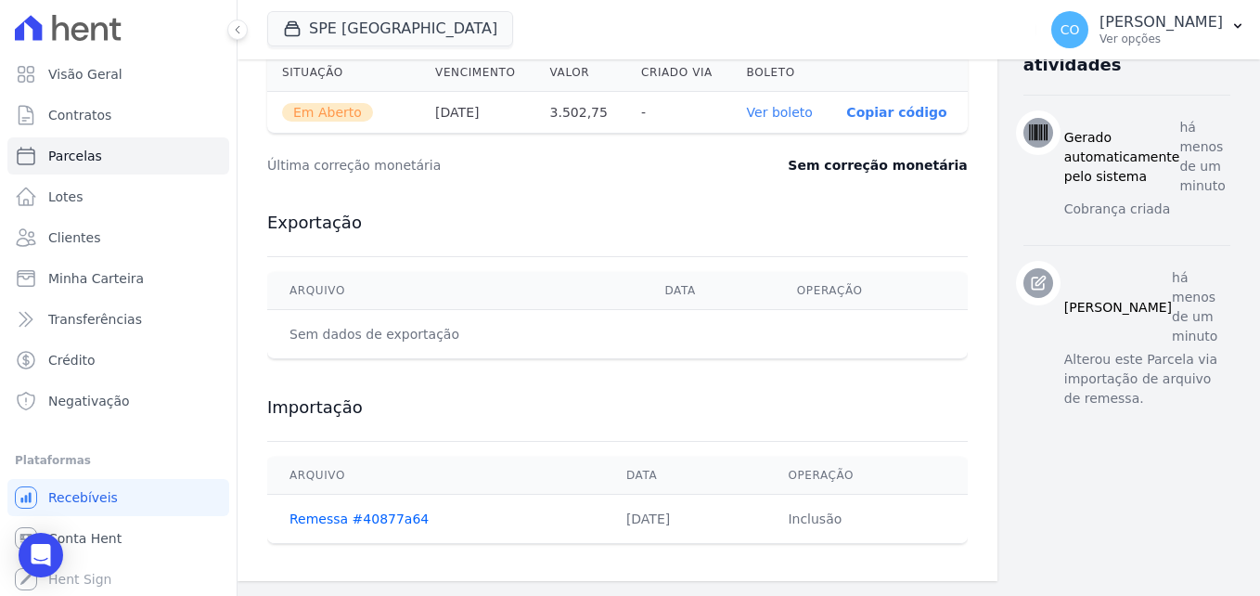
click at [763, 109] on link "Ver boleto" at bounding box center [780, 112] width 66 height 15
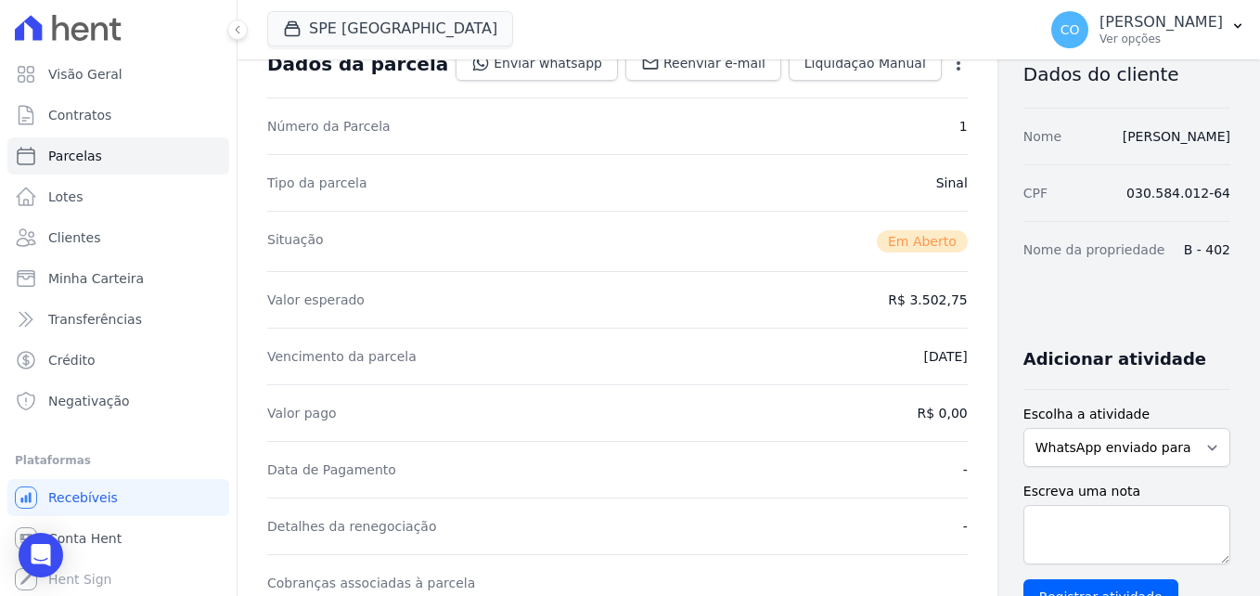
scroll to position [0, 0]
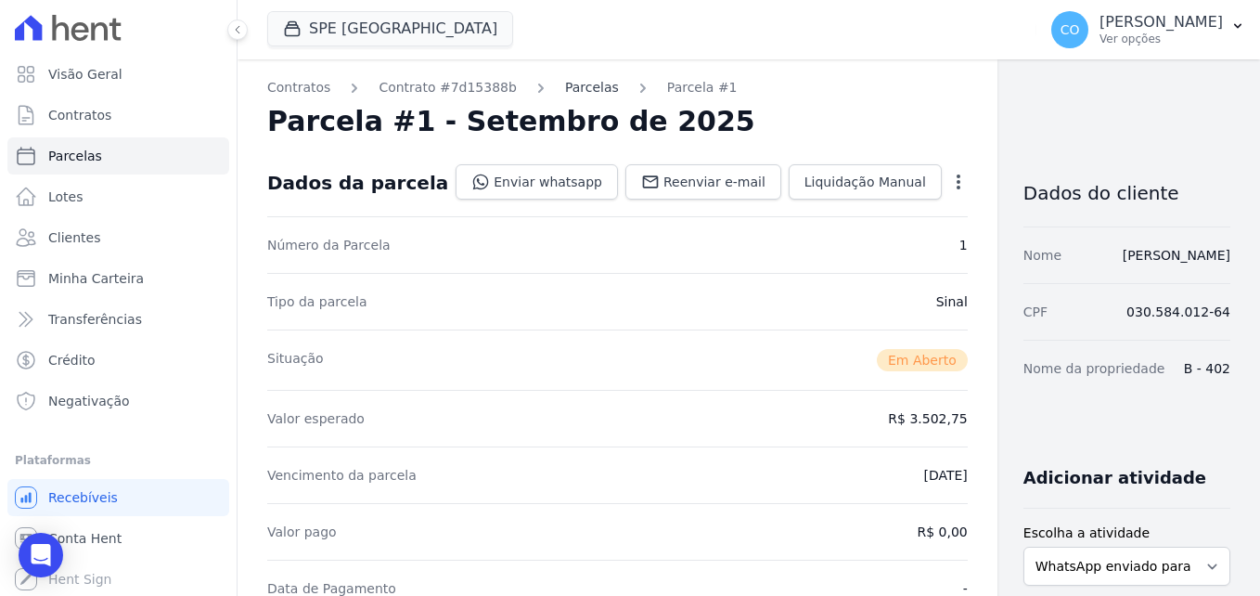
click at [584, 88] on link "Parcelas" at bounding box center [592, 87] width 54 height 19
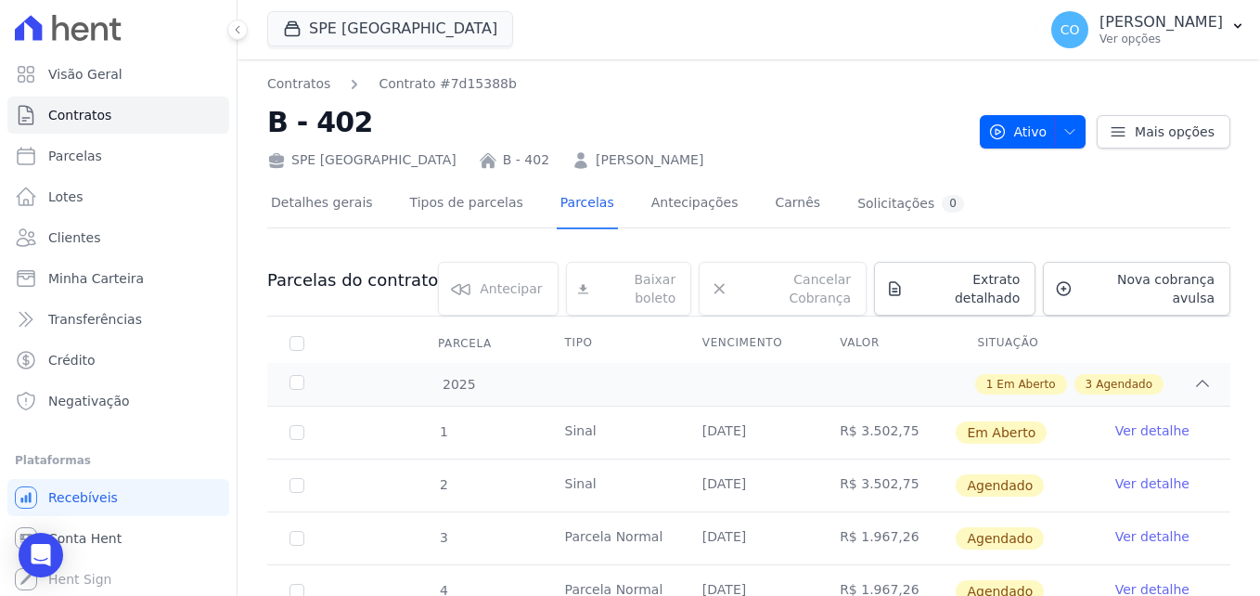
scroll to position [93, 0]
